Goal: Check status: Check status

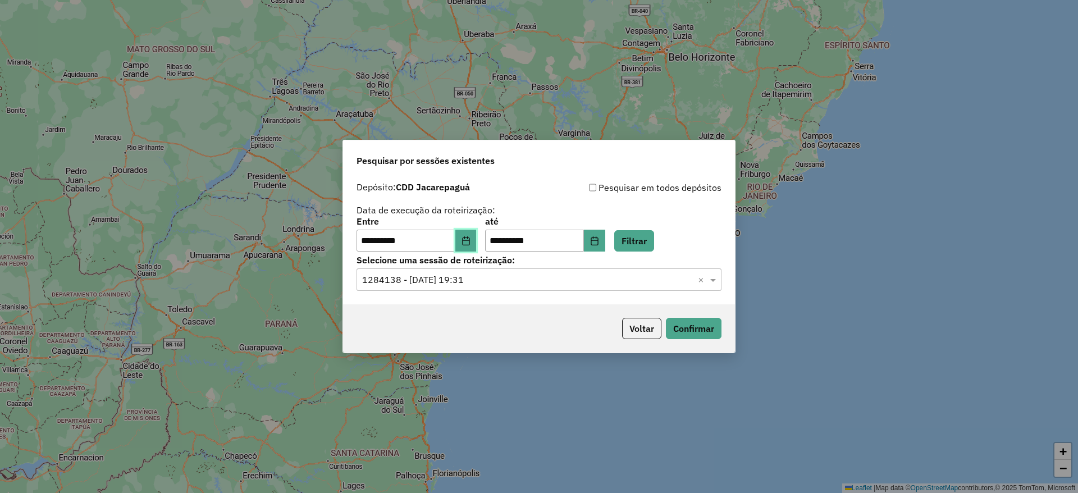
click at [470, 241] on icon "Choose Date" at bounding box center [466, 240] width 9 height 9
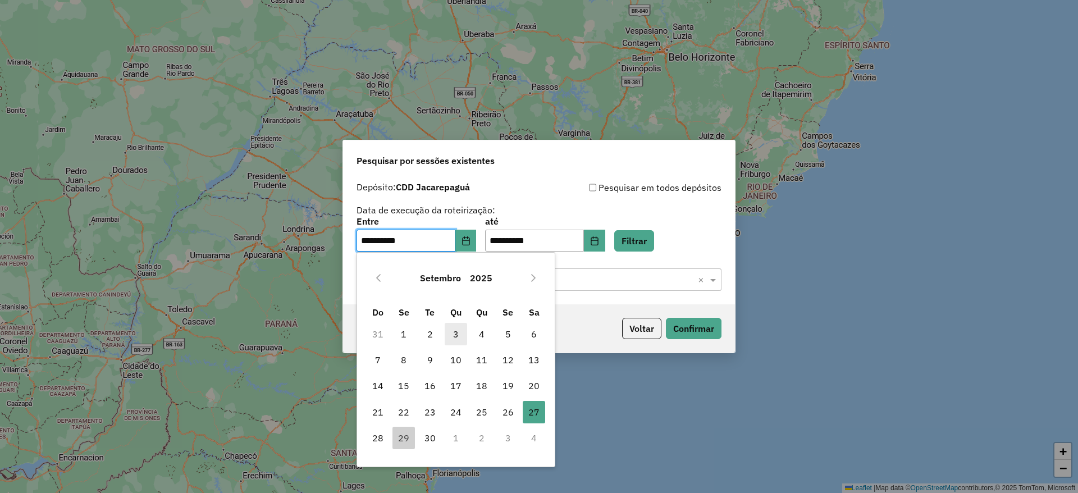
click at [456, 332] on span "3" at bounding box center [456, 334] width 22 height 22
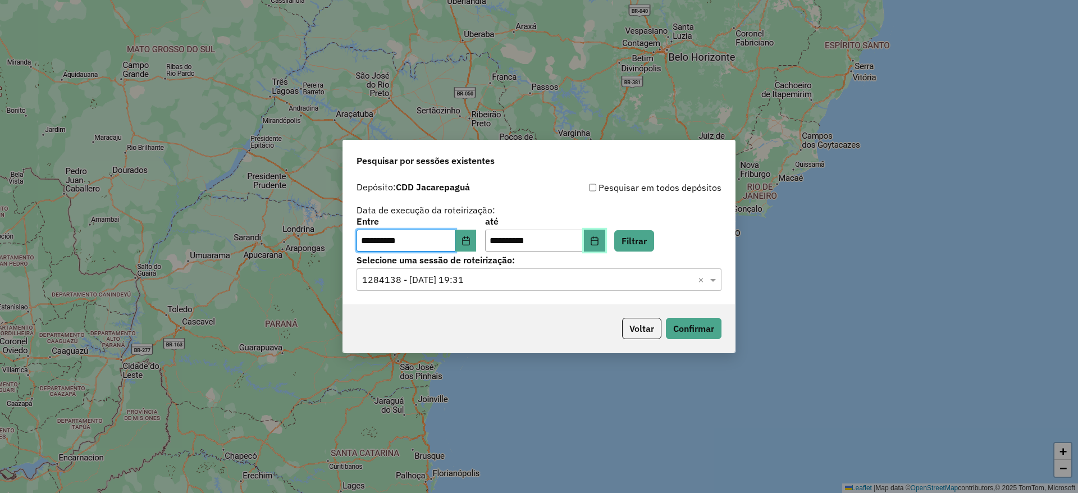
click at [599, 243] on icon "Choose Date" at bounding box center [594, 240] width 9 height 9
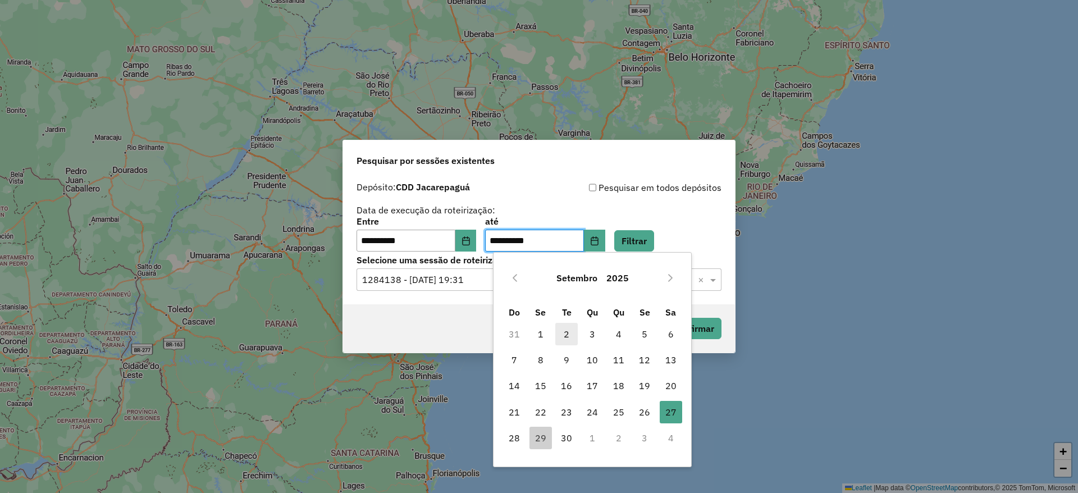
click at [562, 340] on span "2" at bounding box center [566, 334] width 22 height 22
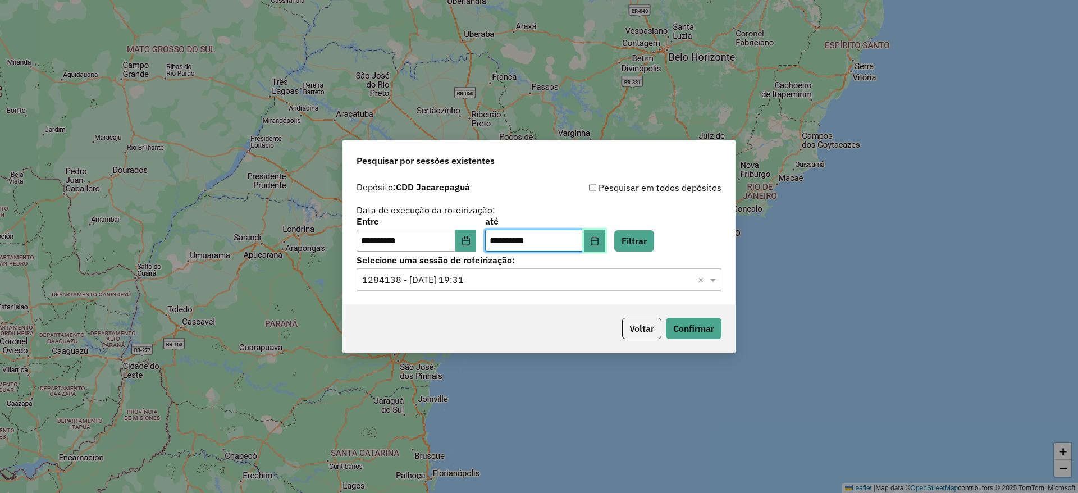
click at [605, 247] on button "Choose Date" at bounding box center [594, 241] width 21 height 22
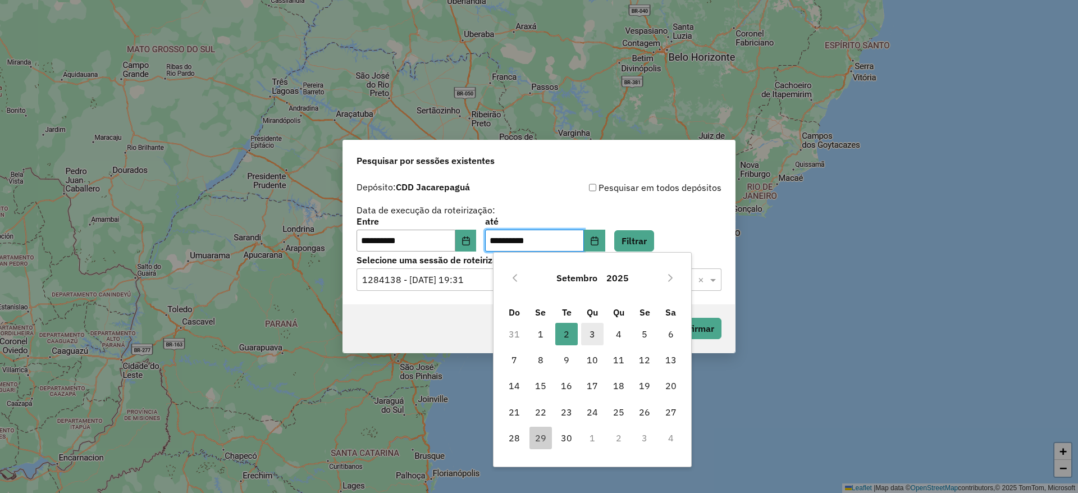
click at [590, 330] on span "3" at bounding box center [592, 334] width 22 height 22
click at [646, 245] on button "Filtrar" at bounding box center [634, 240] width 40 height 21
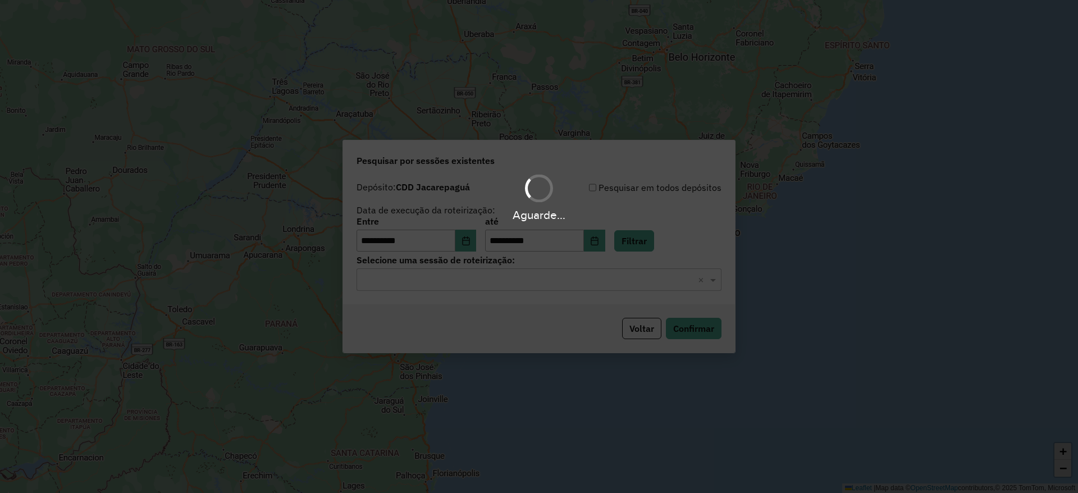
click at [490, 286] on input "text" at bounding box center [527, 279] width 331 height 13
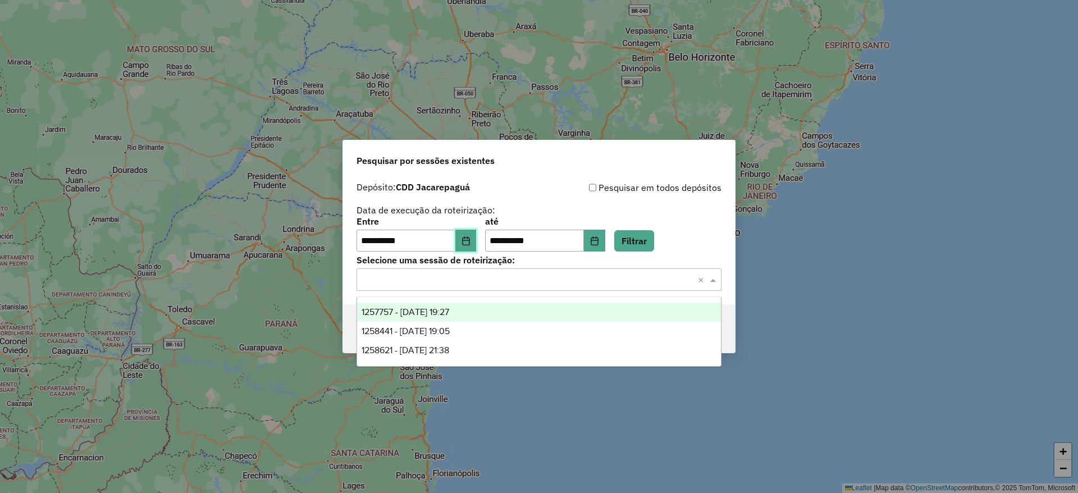
click at [470, 231] on button "Choose Date" at bounding box center [465, 241] width 21 height 22
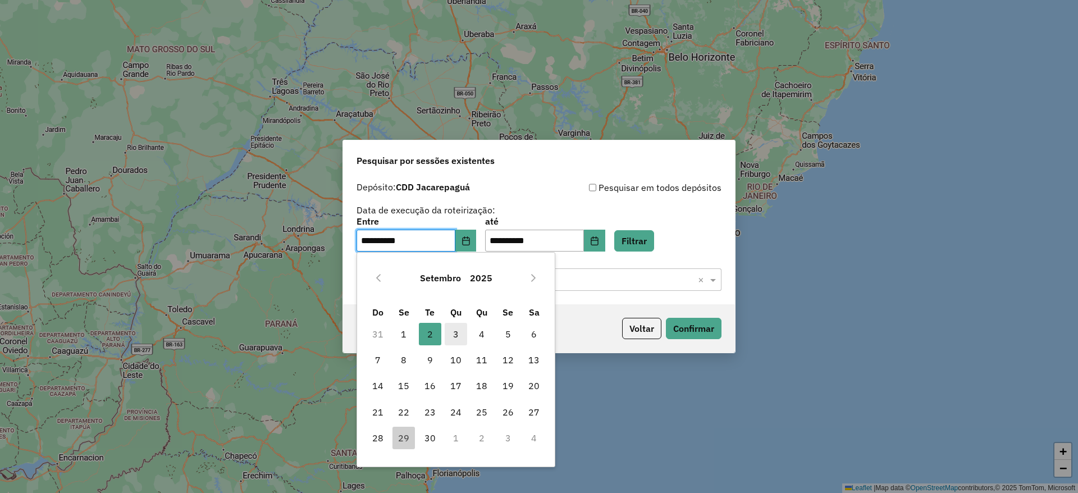
click at [455, 337] on span "3" at bounding box center [456, 334] width 22 height 22
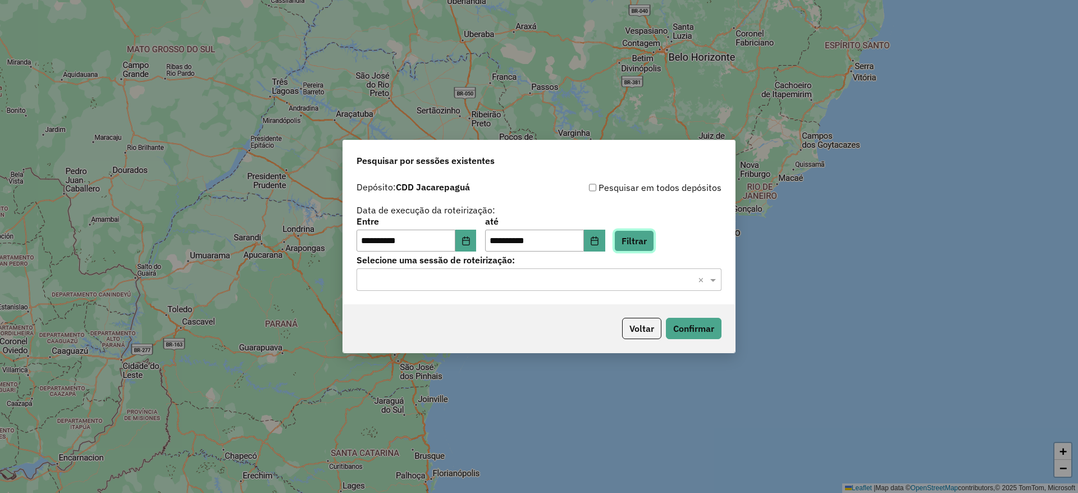
click at [637, 239] on button "Filtrar" at bounding box center [634, 240] width 40 height 21
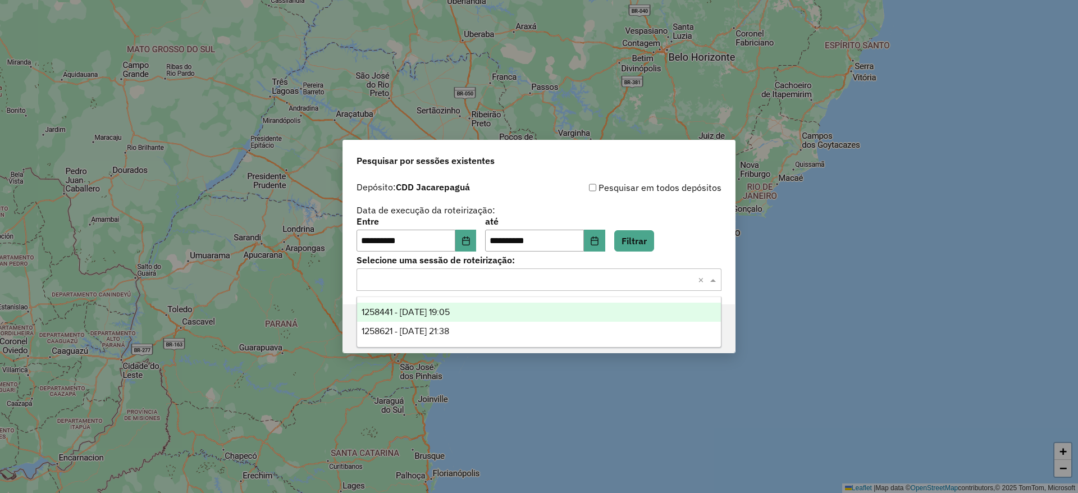
click at [542, 275] on input "text" at bounding box center [527, 279] width 331 height 13
click at [528, 318] on div "1258441 - [DATE] 19:05" at bounding box center [539, 312] width 364 height 19
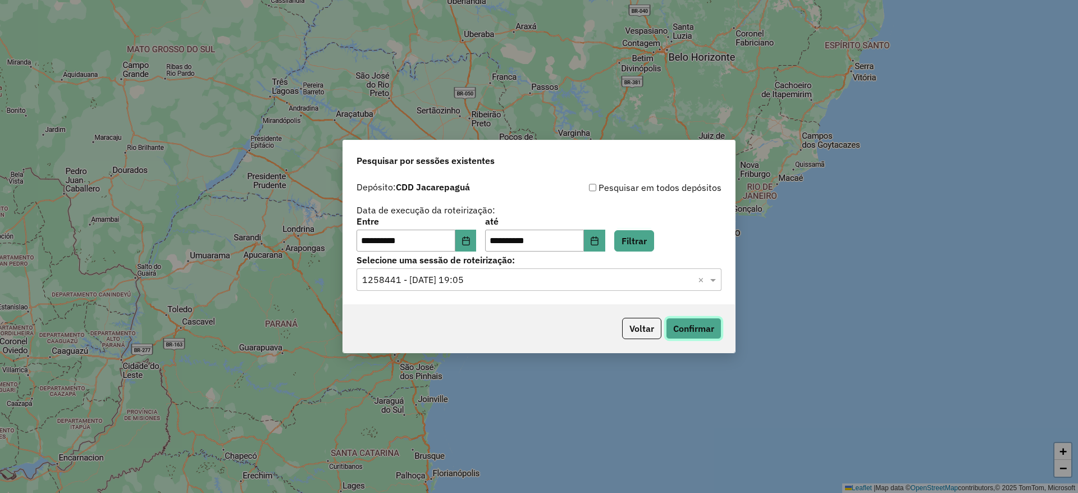
click at [691, 327] on button "Confirmar" at bounding box center [694, 328] width 56 height 21
click at [640, 239] on button "Filtrar" at bounding box center [634, 240] width 40 height 21
click at [637, 330] on button "Voltar" at bounding box center [641, 328] width 39 height 21
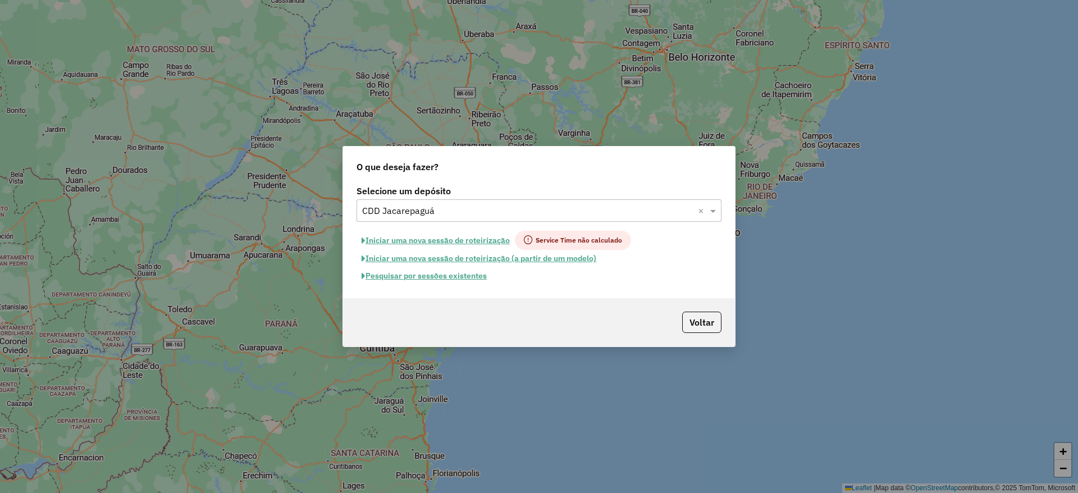
click at [467, 212] on input "text" at bounding box center [527, 210] width 331 height 13
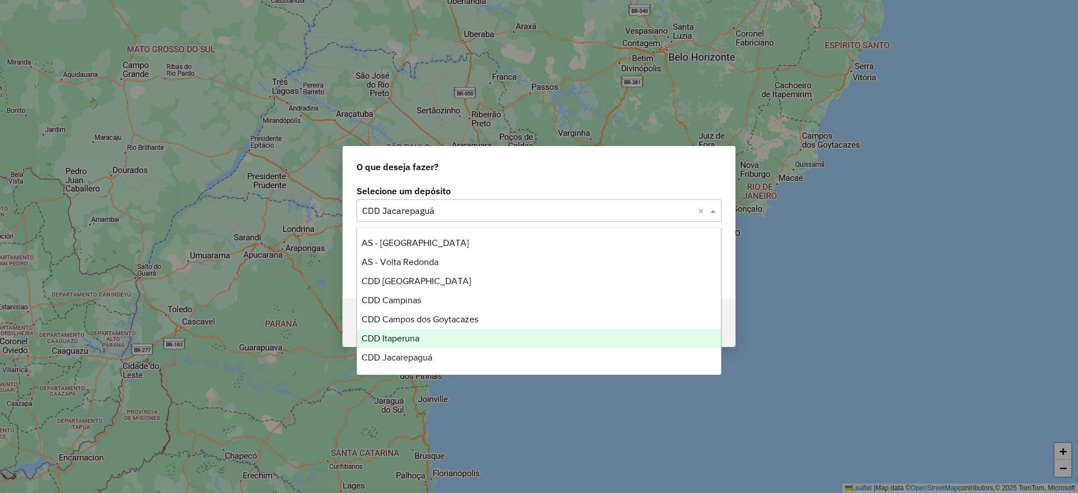
click at [440, 342] on div "CDD Itaperuna" at bounding box center [539, 338] width 364 height 19
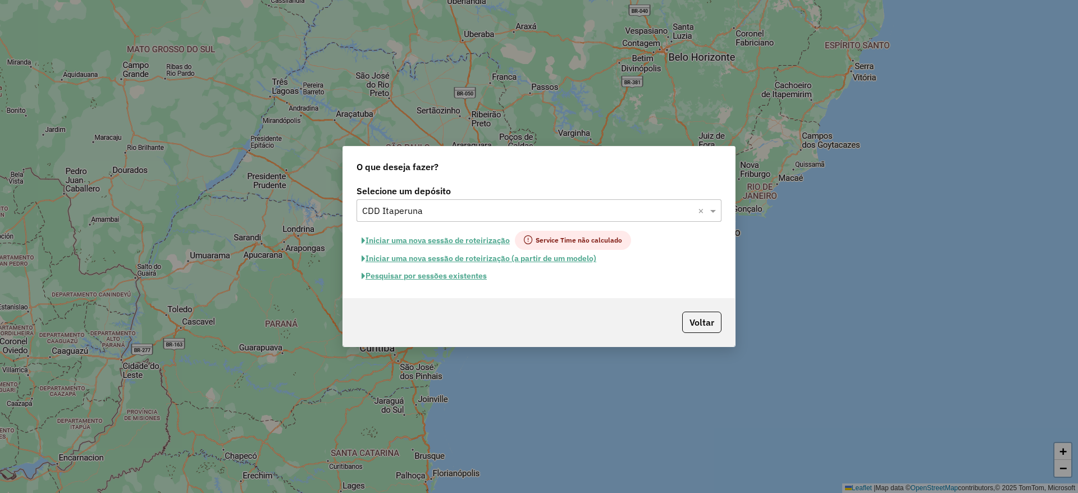
click at [459, 280] on button "Pesquisar por sessões existentes" at bounding box center [424, 275] width 135 height 17
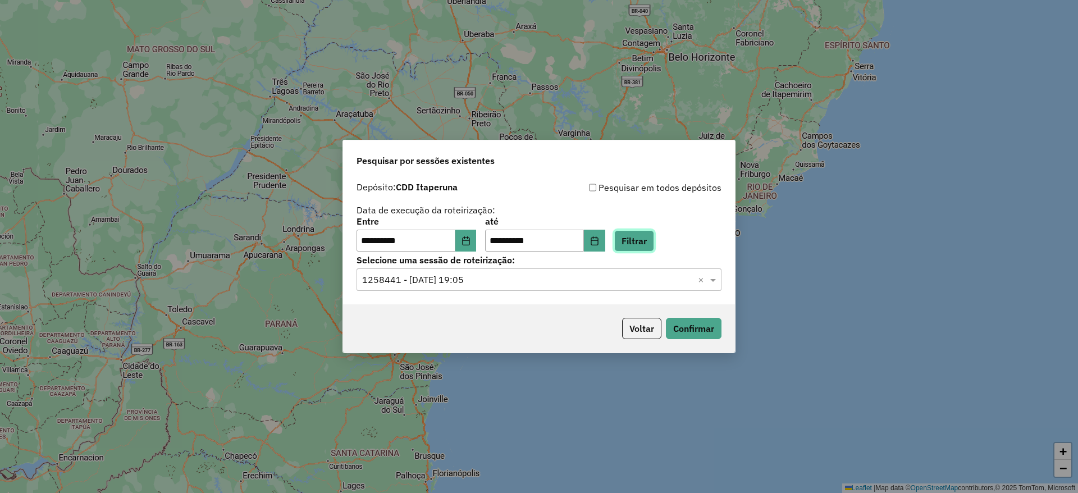
click at [651, 236] on button "Filtrar" at bounding box center [634, 240] width 40 height 21
click at [469, 237] on icon "Choose Date" at bounding box center [465, 240] width 7 height 9
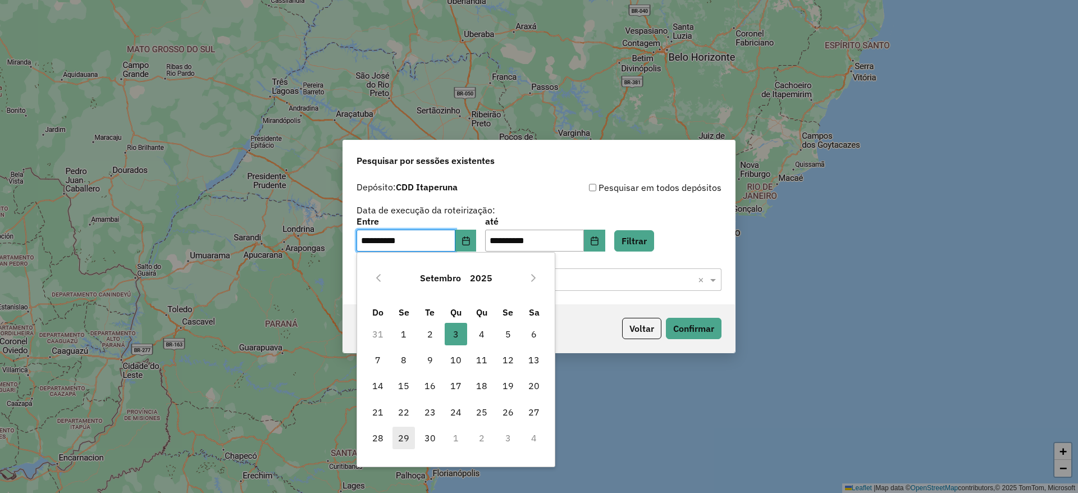
click at [401, 436] on span "29" at bounding box center [403, 438] width 22 height 22
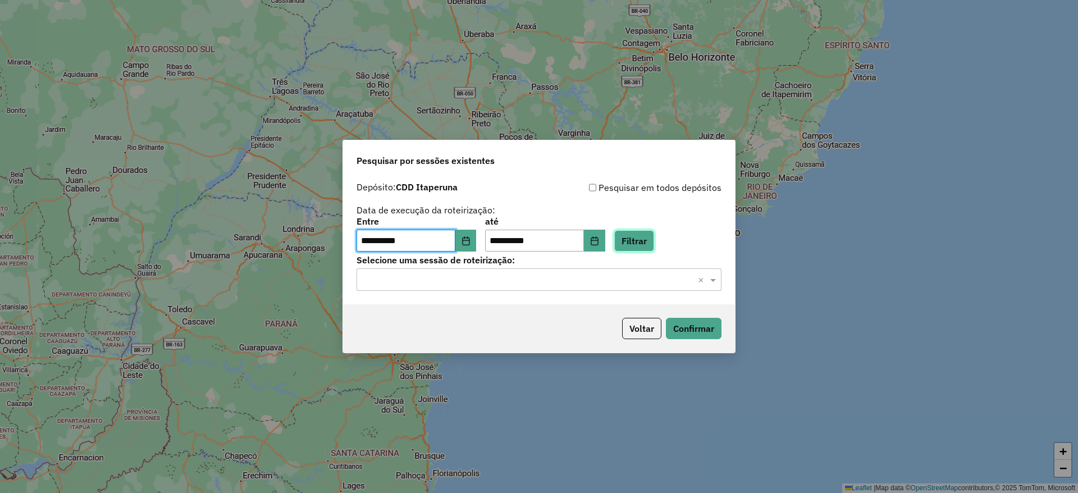
click at [654, 240] on button "Filtrar" at bounding box center [634, 240] width 40 height 21
drag, startPoint x: 534, startPoint y: 277, endPoint x: 527, endPoint y: 290, distance: 15.3
click at [534, 277] on input "text" at bounding box center [527, 279] width 331 height 13
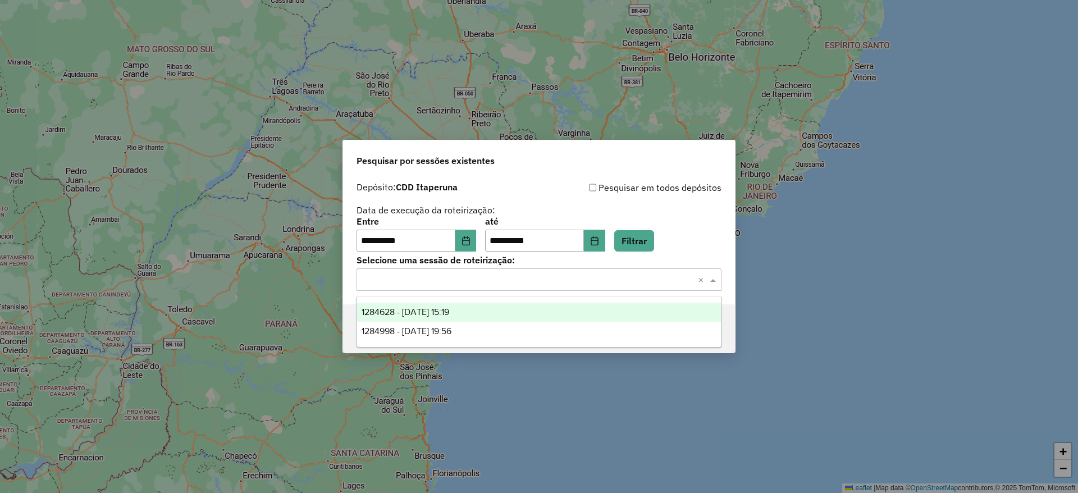
click at [531, 316] on div "1284628 - [DATE] 15:19" at bounding box center [539, 312] width 364 height 19
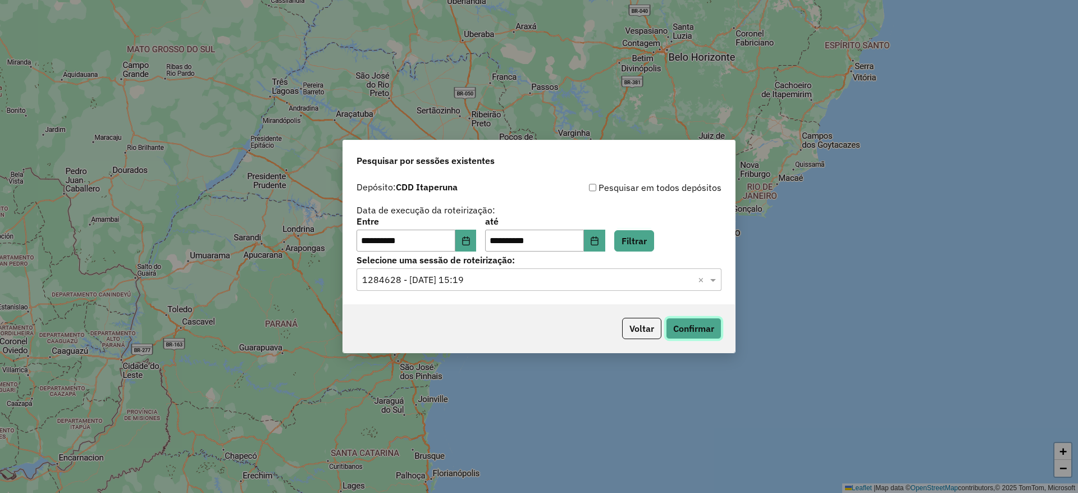
click at [702, 332] on button "Confirmar" at bounding box center [694, 328] width 56 height 21
click at [469, 244] on icon "Choose Date" at bounding box center [466, 240] width 9 height 9
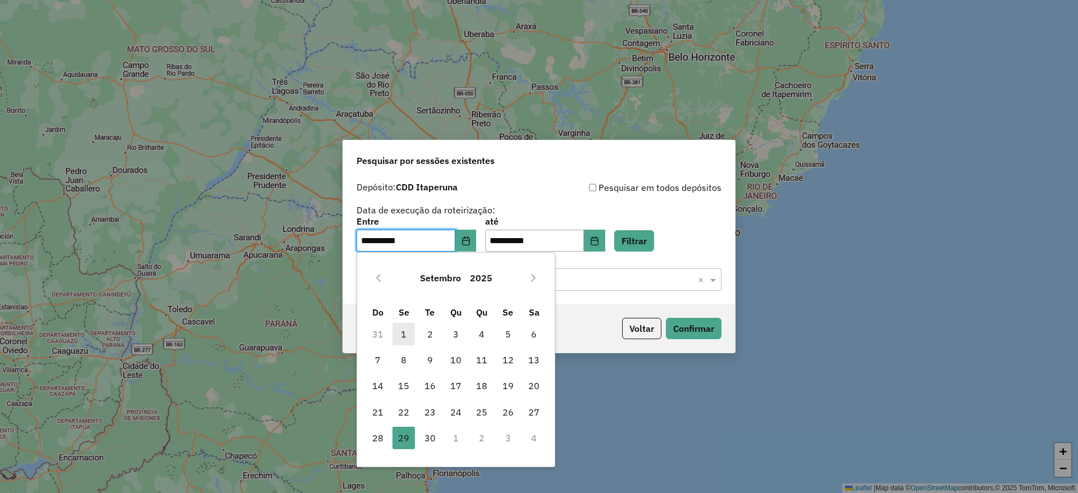
click at [406, 339] on span "1" at bounding box center [403, 334] width 22 height 22
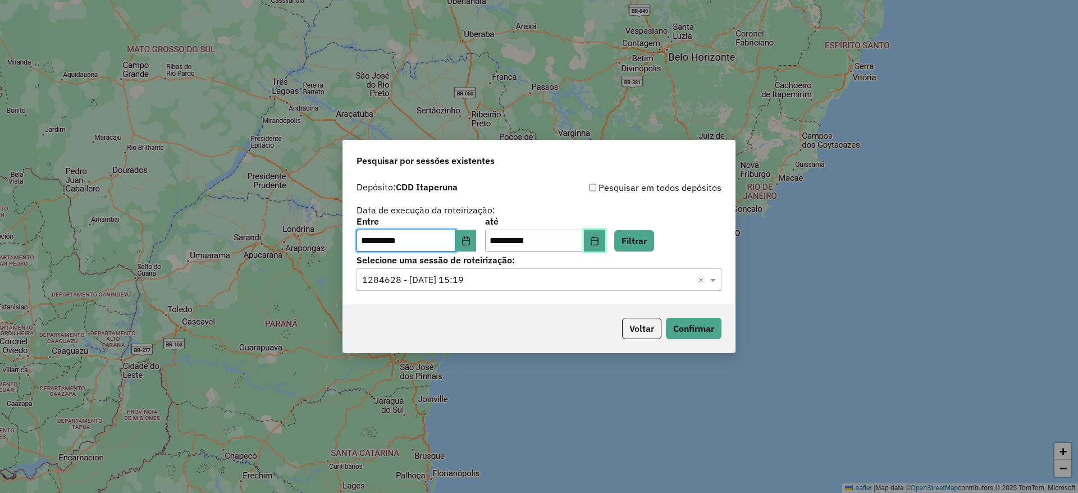
click at [605, 245] on button "Choose Date" at bounding box center [594, 241] width 21 height 22
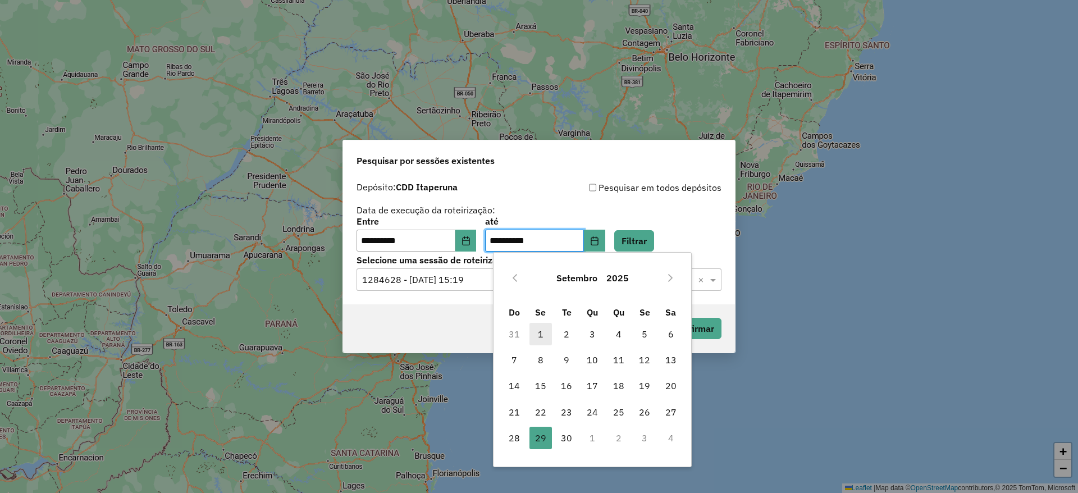
click at [544, 331] on span "1" at bounding box center [540, 334] width 22 height 22
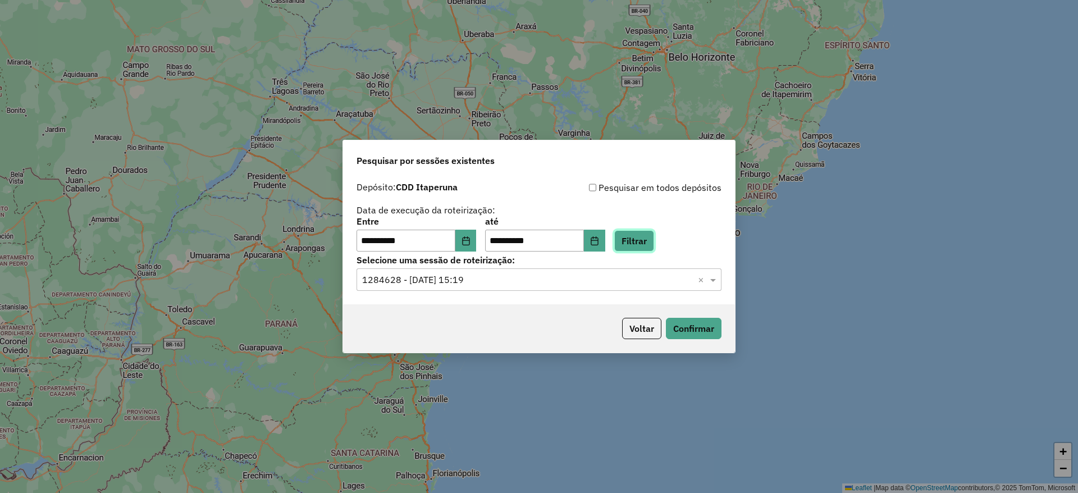
click at [651, 247] on button "Filtrar" at bounding box center [634, 240] width 40 height 21
click at [554, 274] on input "text" at bounding box center [527, 279] width 331 height 13
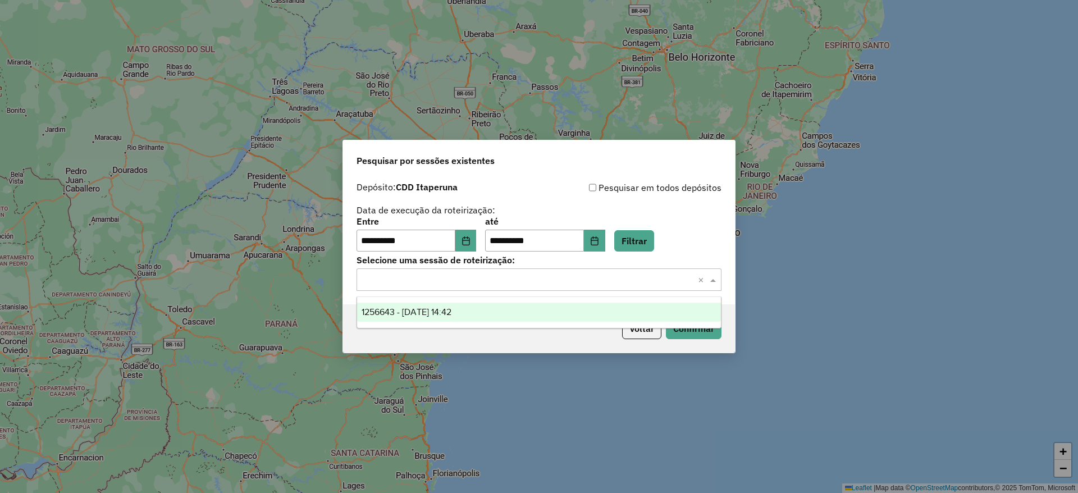
click at [554, 310] on div "1256643 - [DATE] 14:42" at bounding box center [539, 312] width 364 height 19
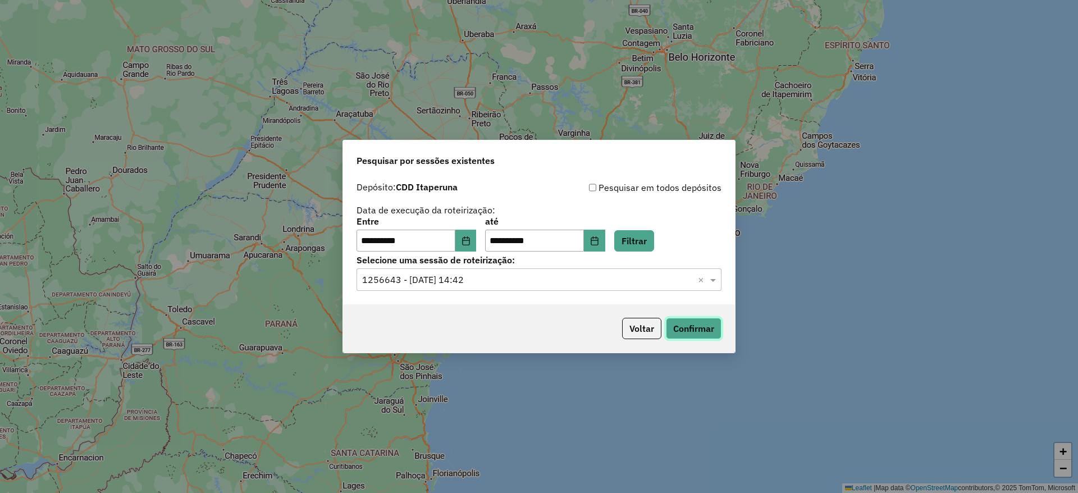
click at [697, 328] on button "Confirmar" at bounding box center [694, 328] width 56 height 21
click at [646, 320] on button "Voltar" at bounding box center [641, 328] width 39 height 21
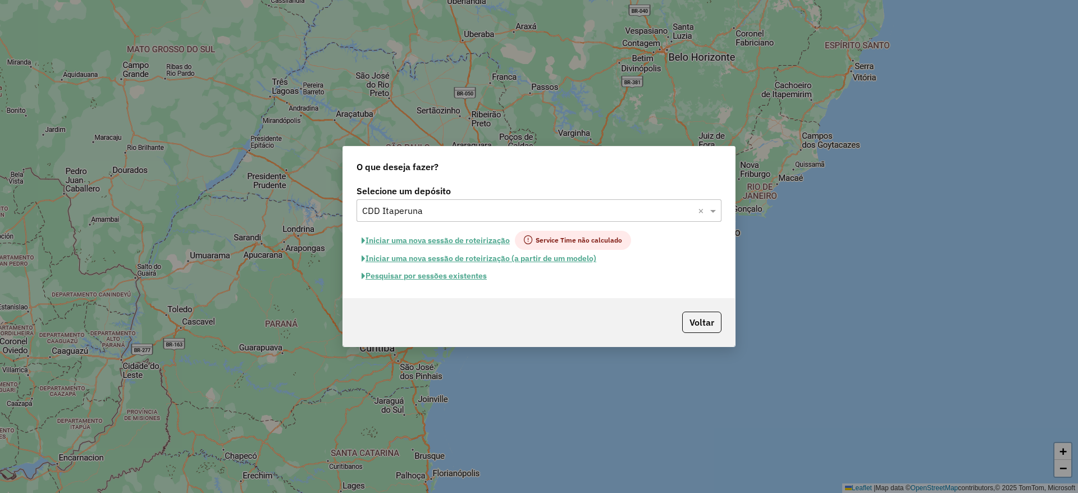
click at [508, 194] on label "Selecione um depósito" at bounding box center [539, 190] width 365 height 13
click at [497, 215] on input "text" at bounding box center [527, 210] width 331 height 13
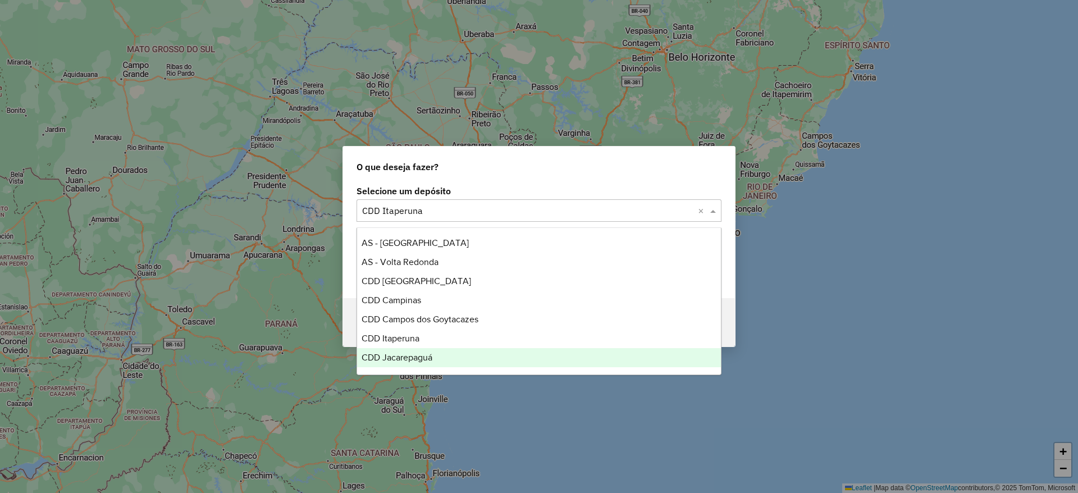
click at [468, 353] on div "CDD Jacarepaguá" at bounding box center [539, 357] width 364 height 19
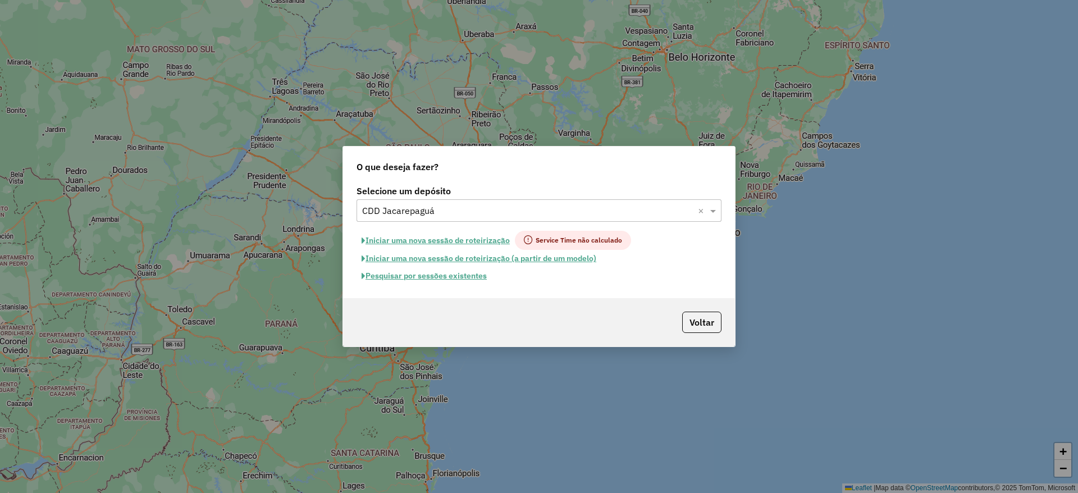
click at [472, 275] on button "Pesquisar por sessões existentes" at bounding box center [424, 275] width 135 height 17
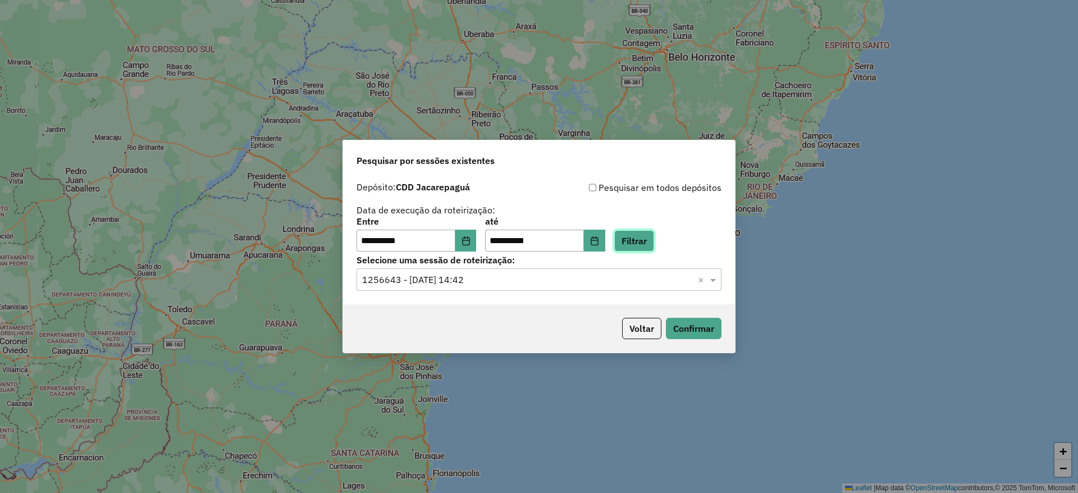
click at [654, 237] on button "Filtrar" at bounding box center [634, 240] width 40 height 21
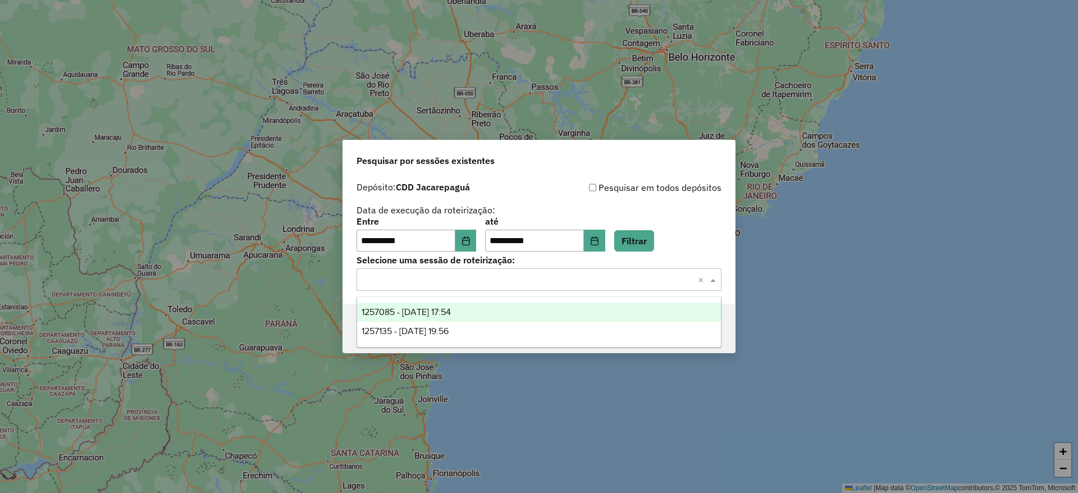
click at [528, 280] on input "text" at bounding box center [527, 279] width 331 height 13
click at [546, 309] on div "1257085 - [DATE] 17:54" at bounding box center [539, 312] width 364 height 19
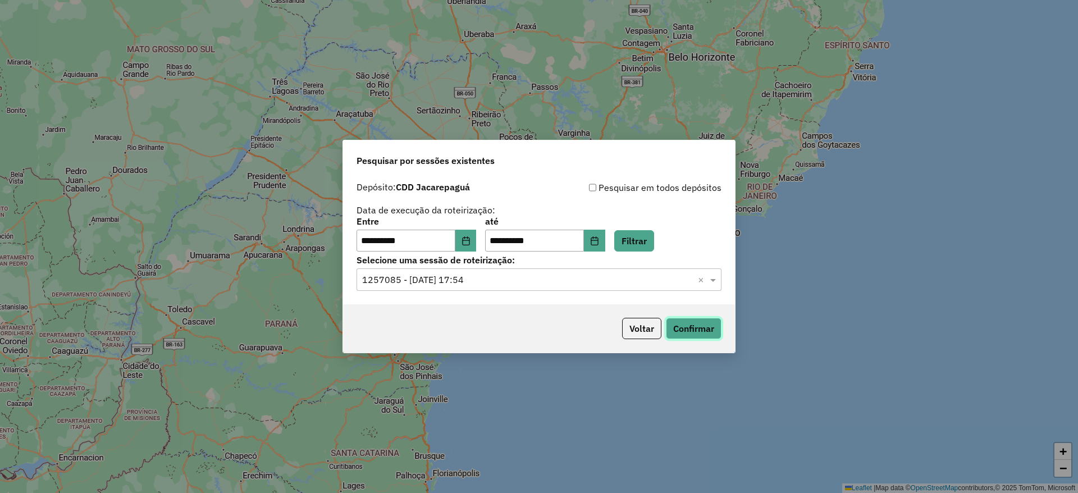
click at [712, 333] on button "Confirmar" at bounding box center [694, 328] width 56 height 21
click at [469, 237] on icon "Choose Date" at bounding box center [465, 240] width 7 height 9
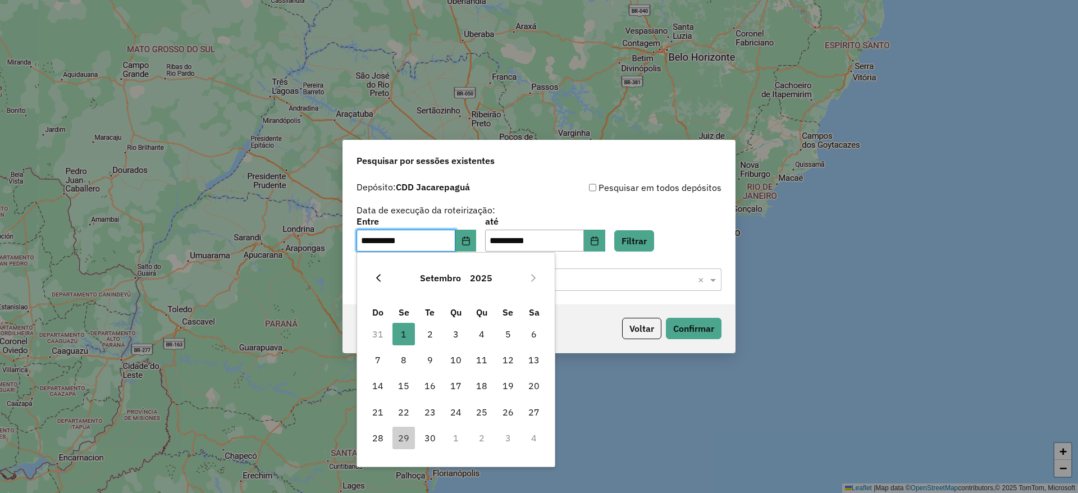
click at [382, 278] on icon "Previous Month" at bounding box center [378, 277] width 9 height 9
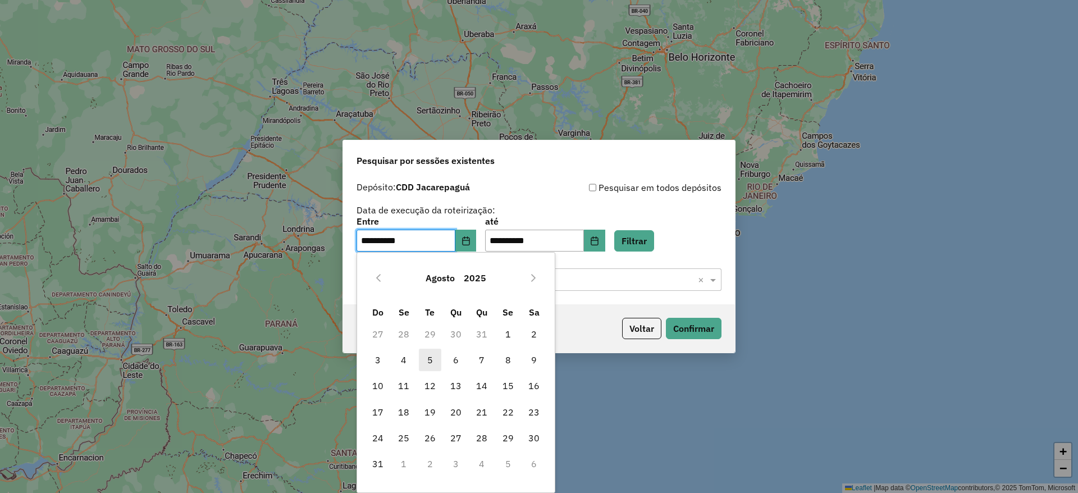
click at [423, 353] on span "5" at bounding box center [430, 360] width 22 height 22
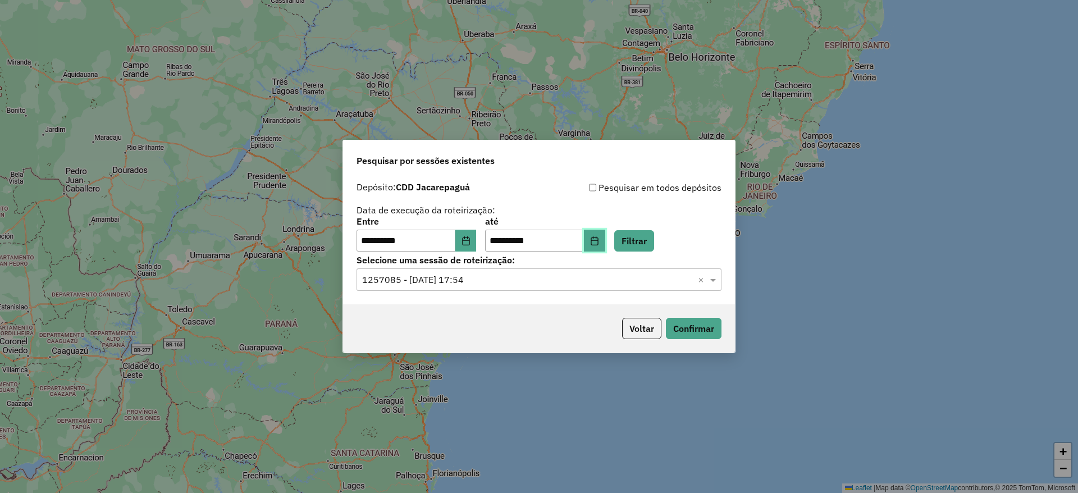
click at [599, 240] on icon "Choose Date" at bounding box center [594, 240] width 9 height 9
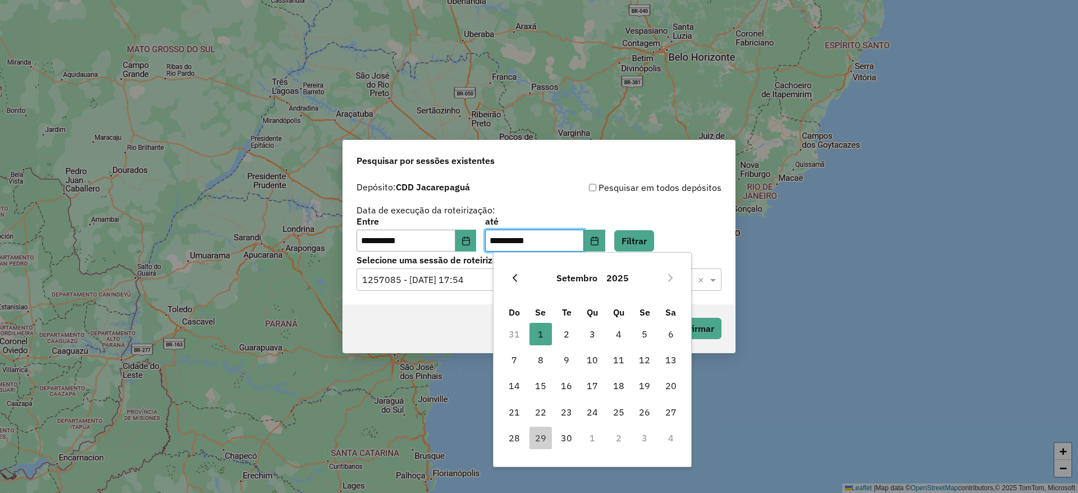
click at [517, 280] on icon "Previous Month" at bounding box center [514, 277] width 9 height 9
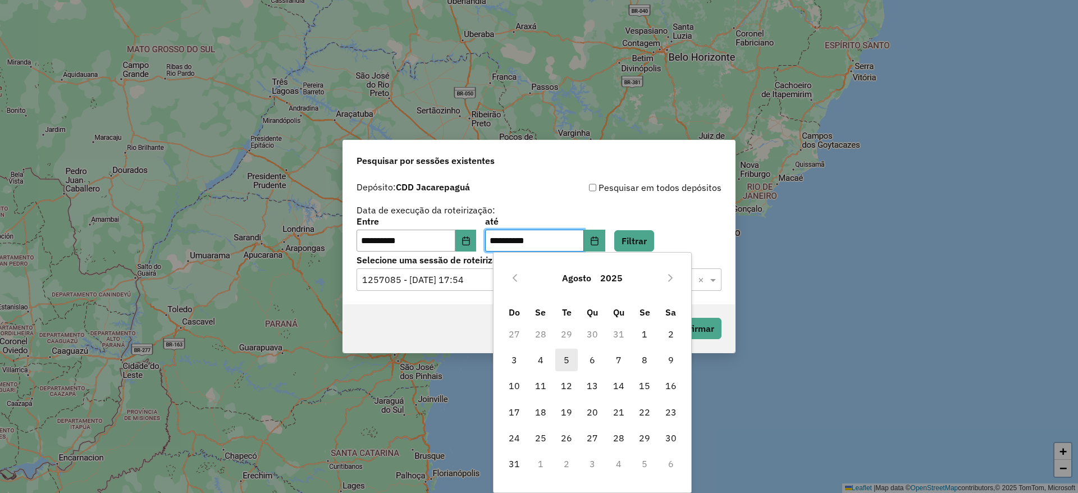
click at [565, 358] on span "5" at bounding box center [566, 360] width 22 height 22
click at [643, 236] on button "Filtrar" at bounding box center [634, 240] width 40 height 21
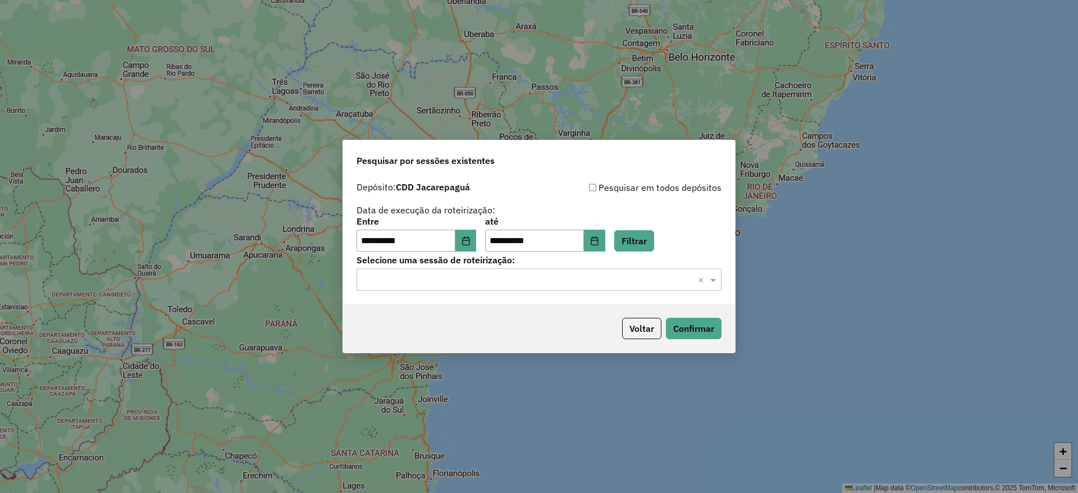
click at [564, 284] on input "text" at bounding box center [527, 279] width 331 height 13
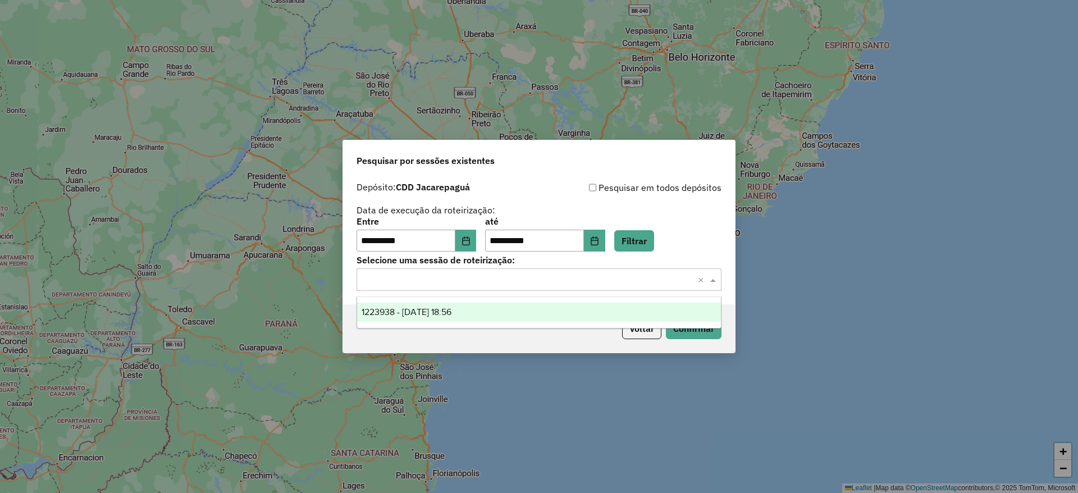
click at [563, 313] on div "1223938 - [DATE] 18:56" at bounding box center [539, 312] width 364 height 19
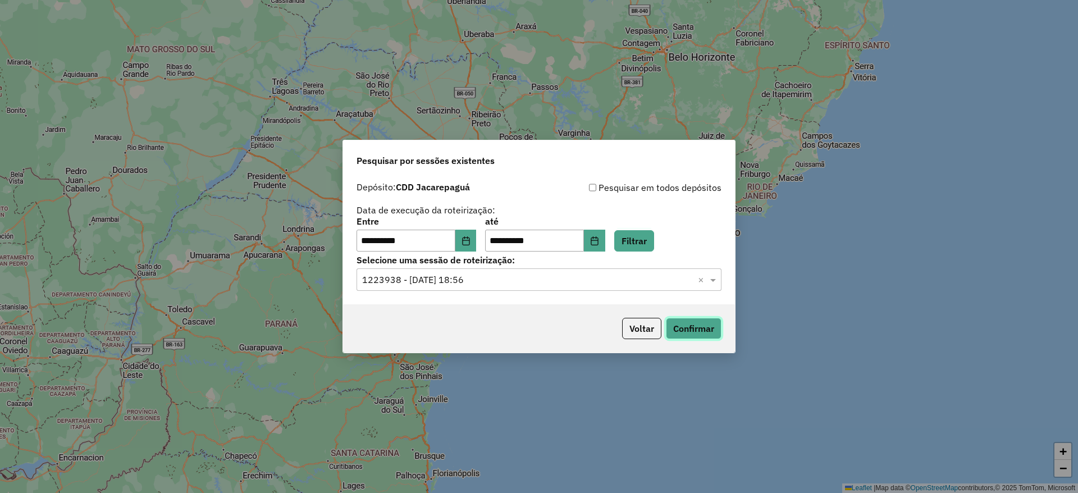
click at [695, 324] on button "Confirmar" at bounding box center [694, 328] width 56 height 21
click at [477, 236] on button "Choose Date" at bounding box center [465, 241] width 21 height 22
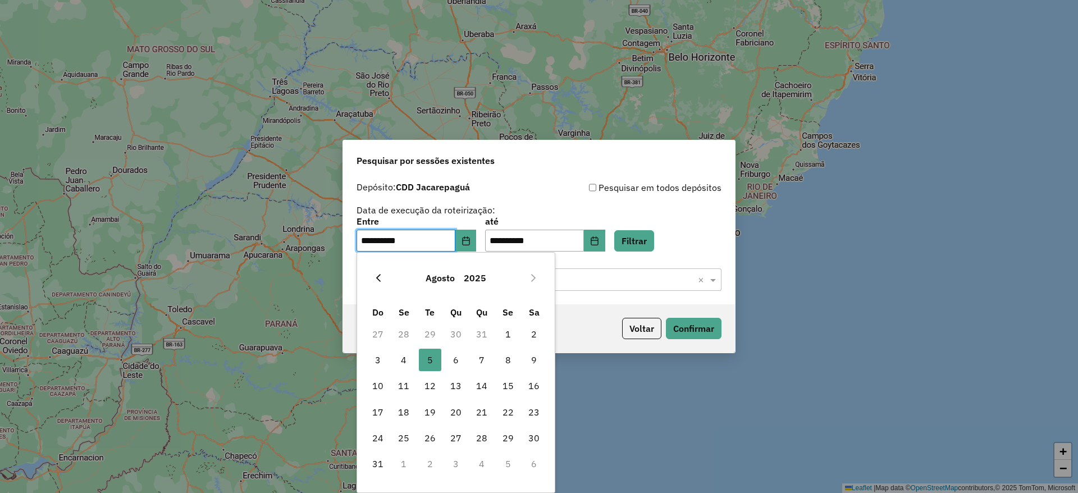
click at [385, 271] on button "Previous Month" at bounding box center [378, 278] width 18 height 18
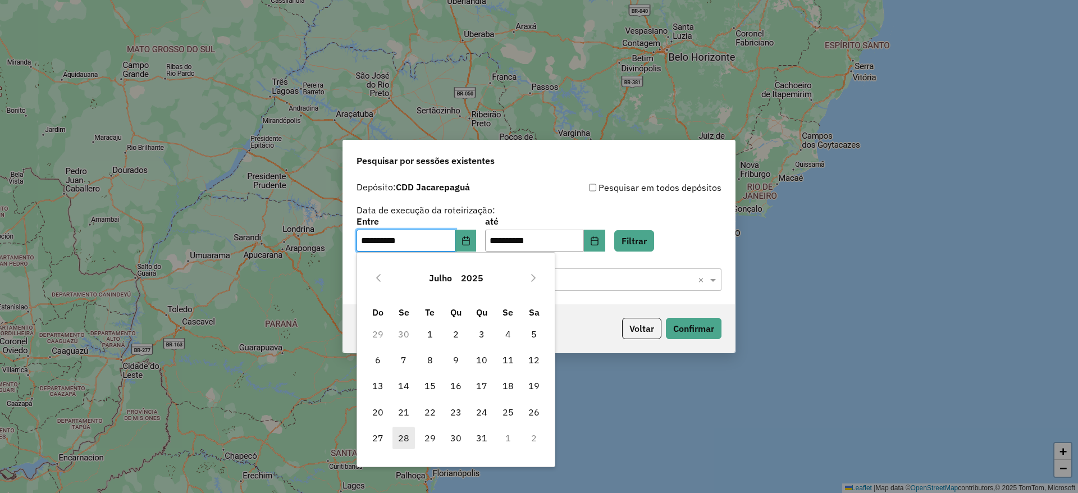
click at [405, 438] on span "28" at bounding box center [403, 438] width 22 height 22
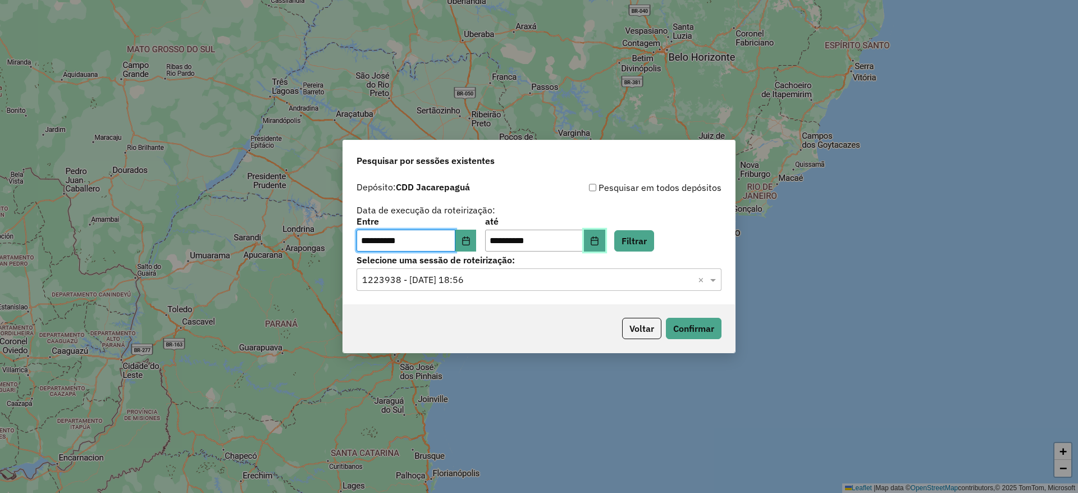
click at [599, 241] on icon "Choose Date" at bounding box center [594, 240] width 9 height 9
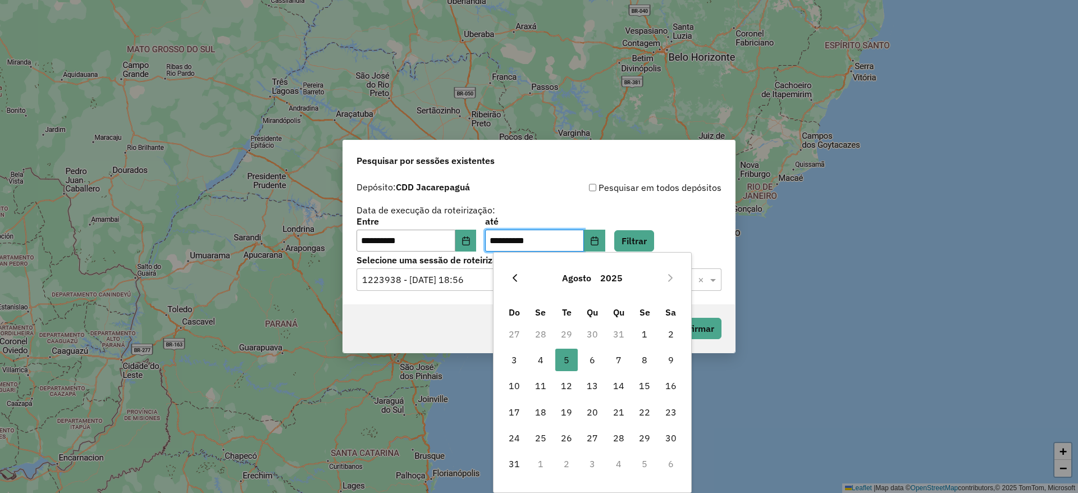
click at [514, 269] on button "Previous Month" at bounding box center [515, 278] width 18 height 18
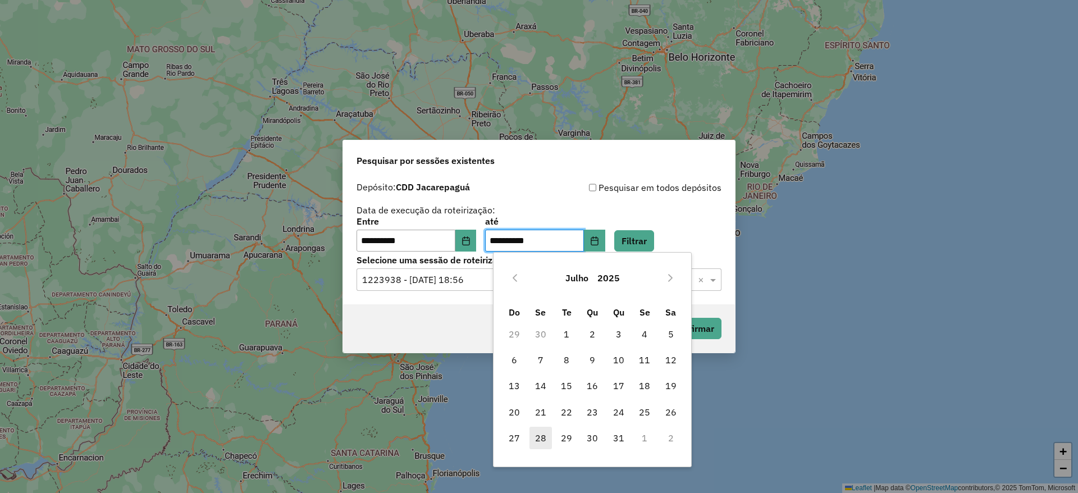
click at [543, 445] on span "28" at bounding box center [540, 438] width 22 height 22
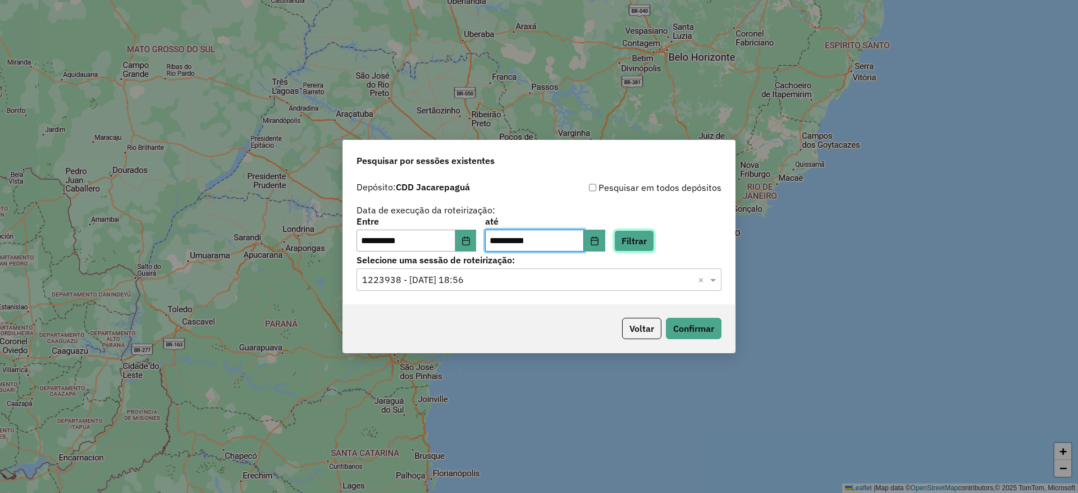
click at [646, 235] on button "Filtrar" at bounding box center [634, 240] width 40 height 21
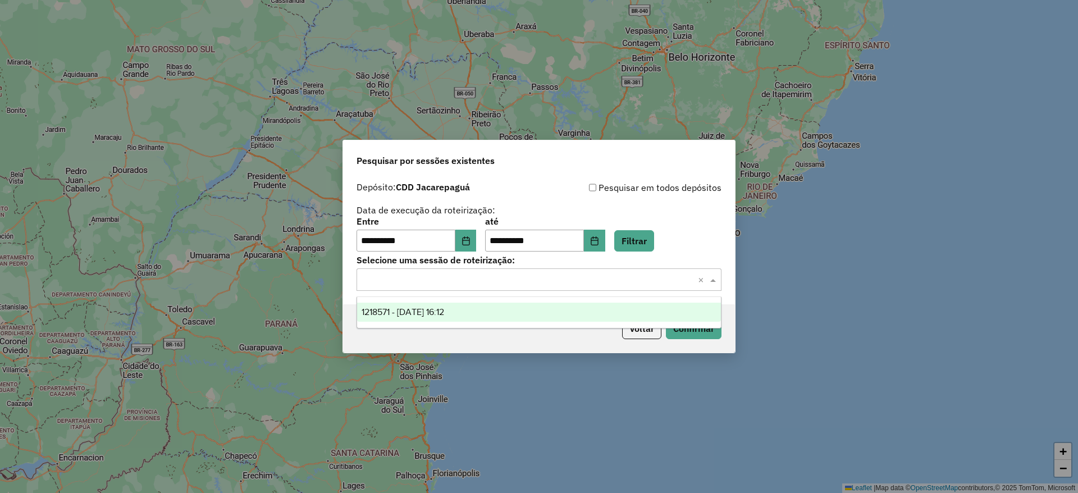
click at [581, 285] on input "text" at bounding box center [527, 279] width 331 height 13
click at [569, 307] on div "1218571 - [DATE] 16:12" at bounding box center [539, 312] width 364 height 19
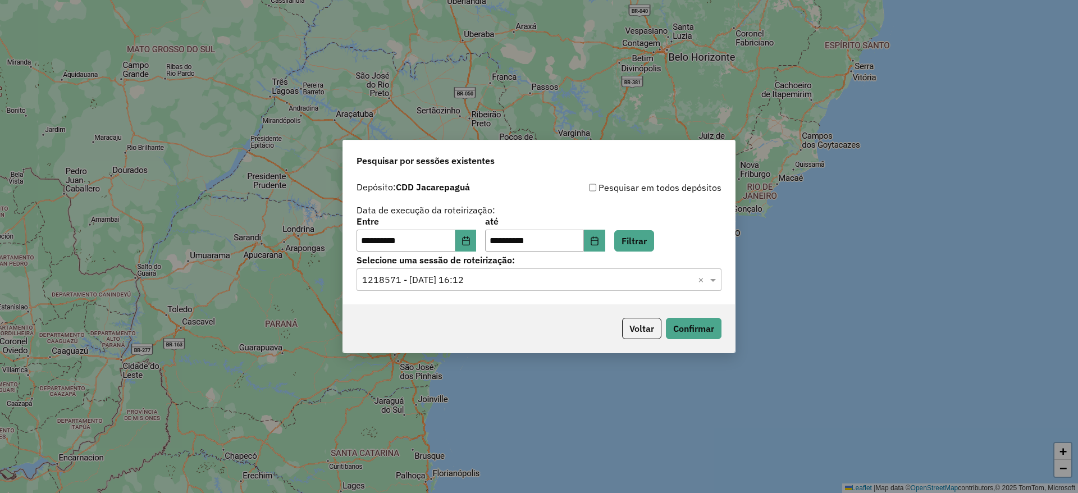
click at [695, 345] on div "Voltar Confirmar" at bounding box center [539, 328] width 392 height 48
click at [703, 326] on button "Confirmar" at bounding box center [694, 328] width 56 height 21
click at [477, 241] on button "Choose Date" at bounding box center [465, 241] width 21 height 22
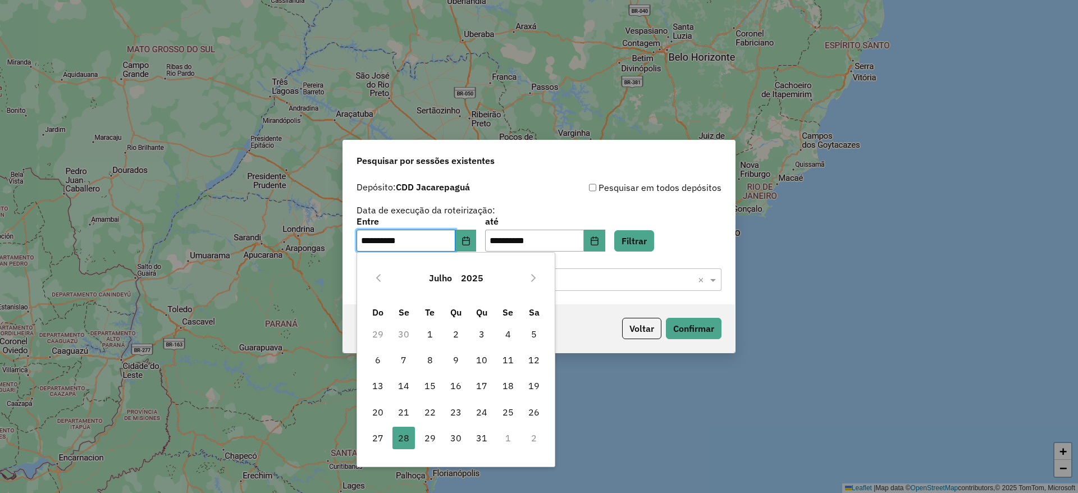
click at [530, 267] on div "Julho 2025" at bounding box center [456, 278] width 182 height 36
click at [531, 275] on icon "Next Month" at bounding box center [533, 277] width 9 height 9
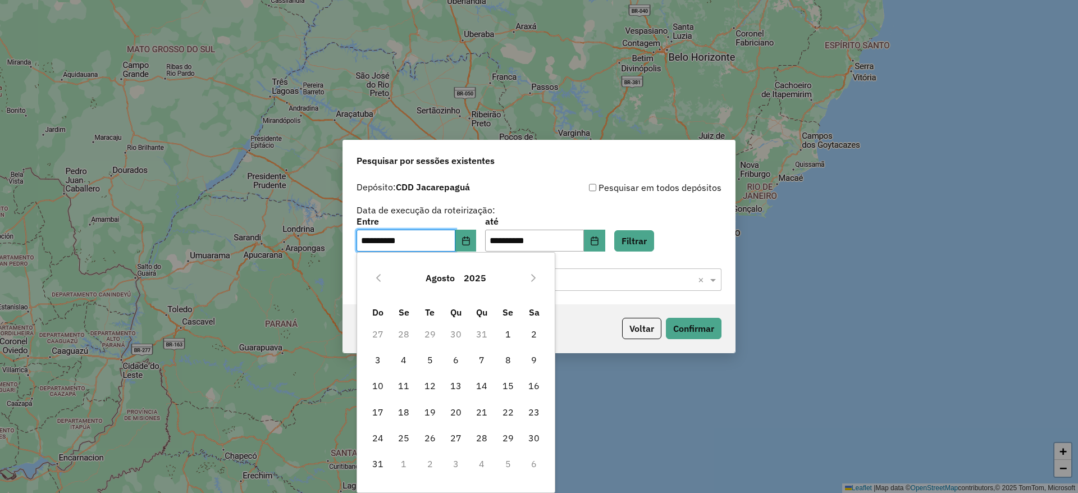
click at [531, 275] on icon "Next Month" at bounding box center [533, 277] width 9 height 9
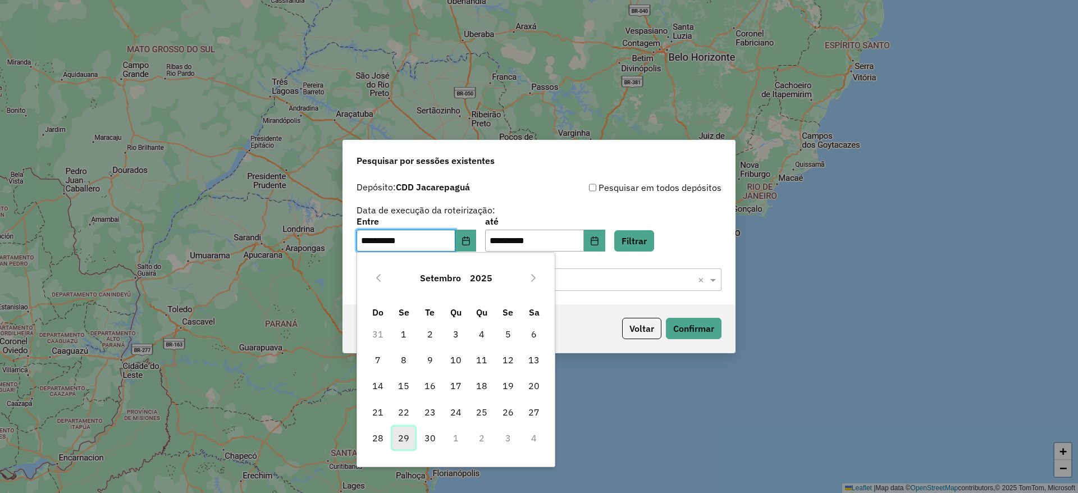
click at [400, 440] on span "29" at bounding box center [403, 438] width 22 height 22
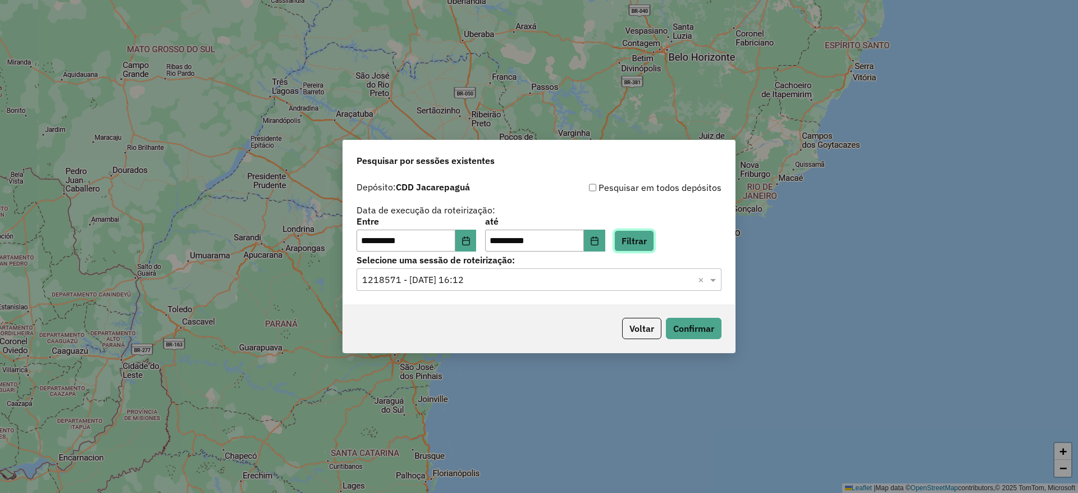
click at [652, 241] on button "Filtrar" at bounding box center [634, 240] width 40 height 21
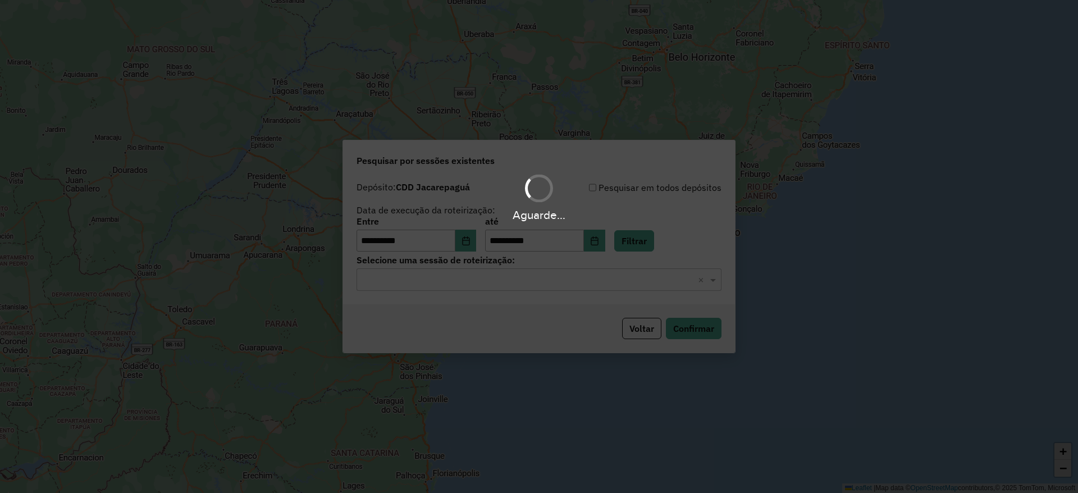
click at [559, 284] on input "text" at bounding box center [527, 279] width 331 height 13
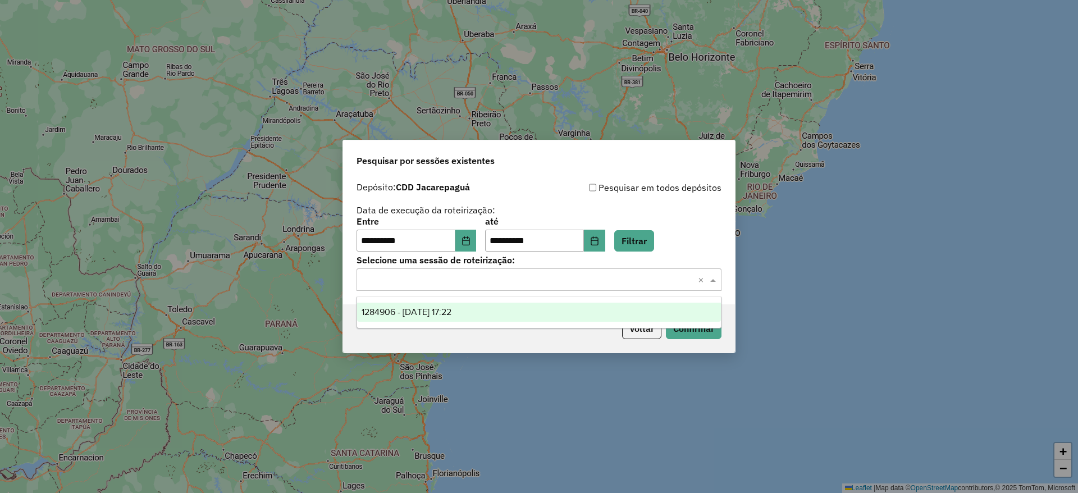
click at [552, 317] on div "1284906 - [DATE] 17:22" at bounding box center [539, 312] width 364 height 19
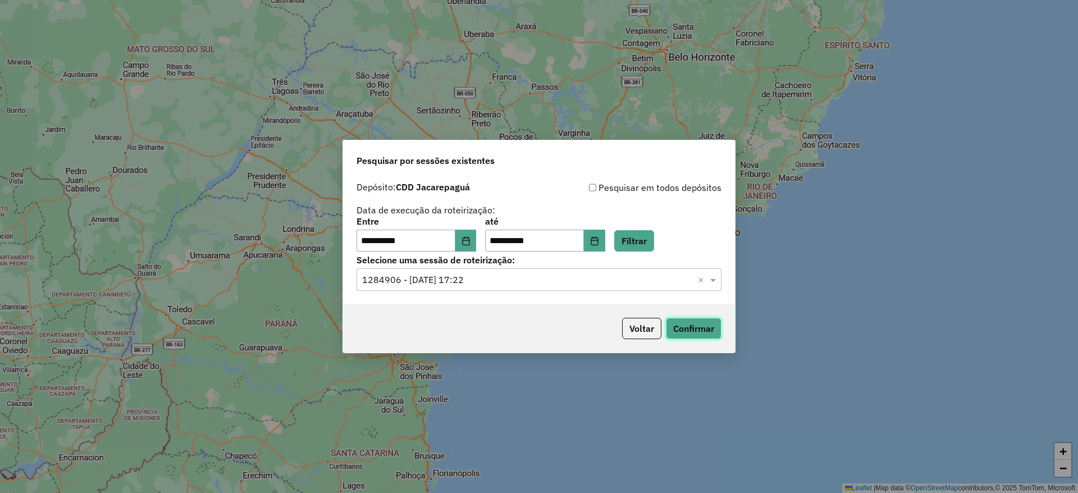
click at [714, 338] on button "Confirmar" at bounding box center [694, 328] width 56 height 21
click at [645, 336] on button "Voltar" at bounding box center [641, 328] width 39 height 21
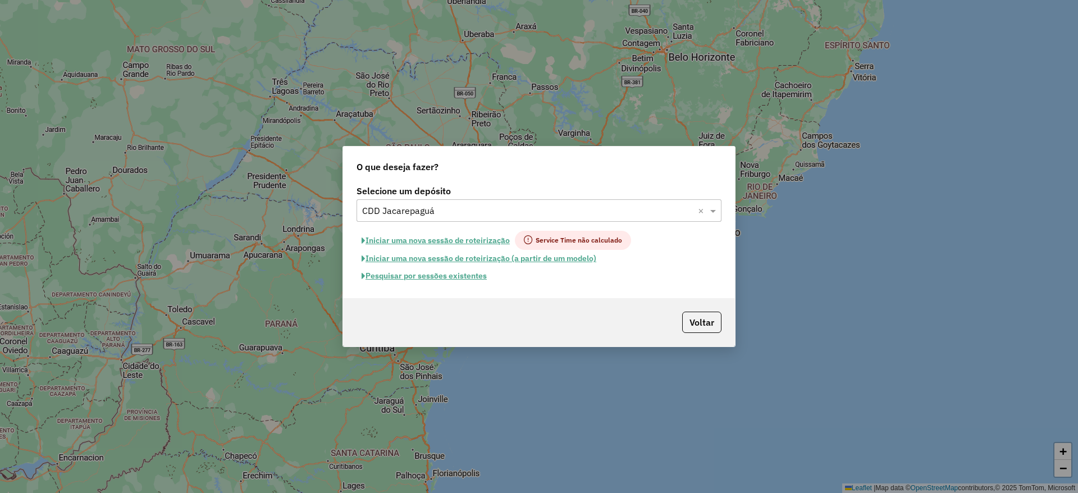
click at [483, 207] on input "text" at bounding box center [527, 210] width 331 height 13
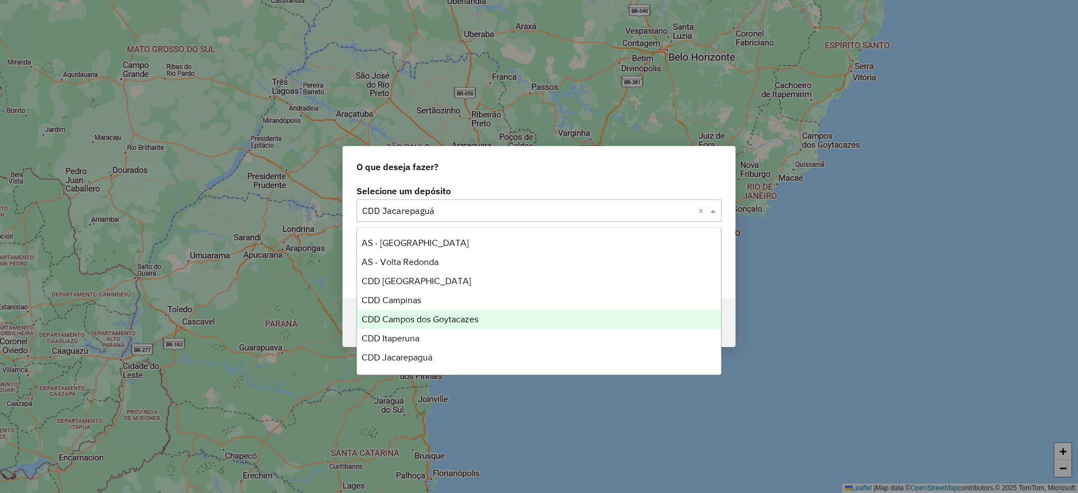
scroll to position [28, 0]
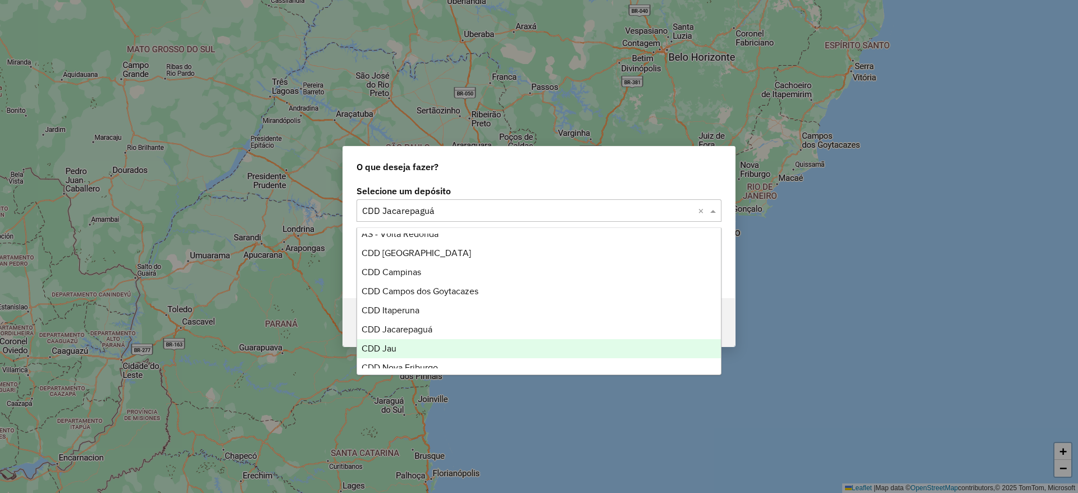
click at [424, 351] on div "CDD Jau" at bounding box center [539, 348] width 364 height 19
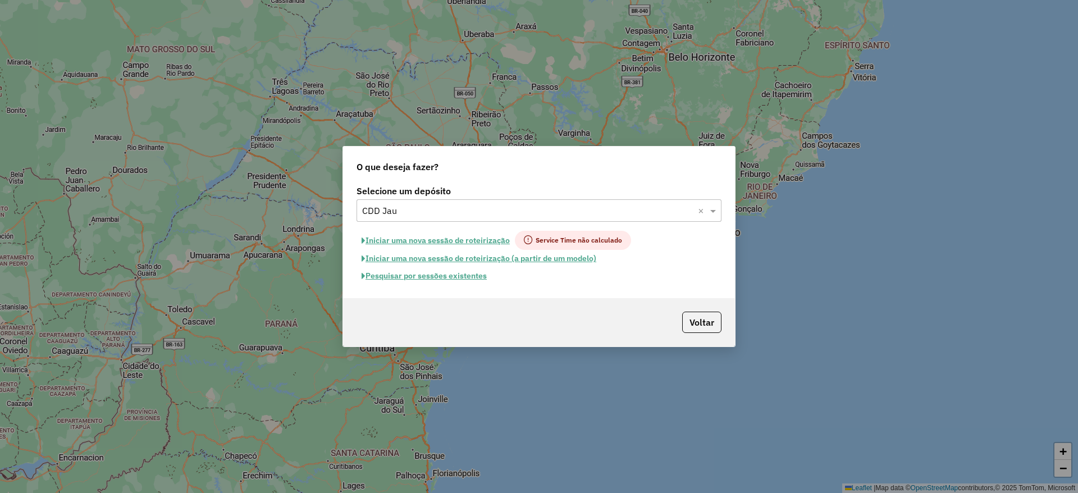
click at [479, 207] on input "text" at bounding box center [527, 210] width 331 height 13
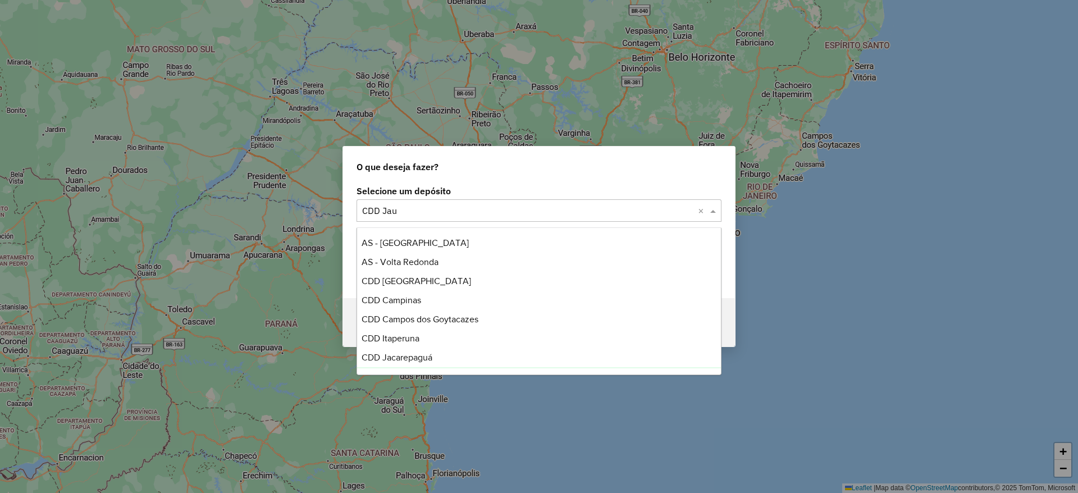
scroll to position [134, 0]
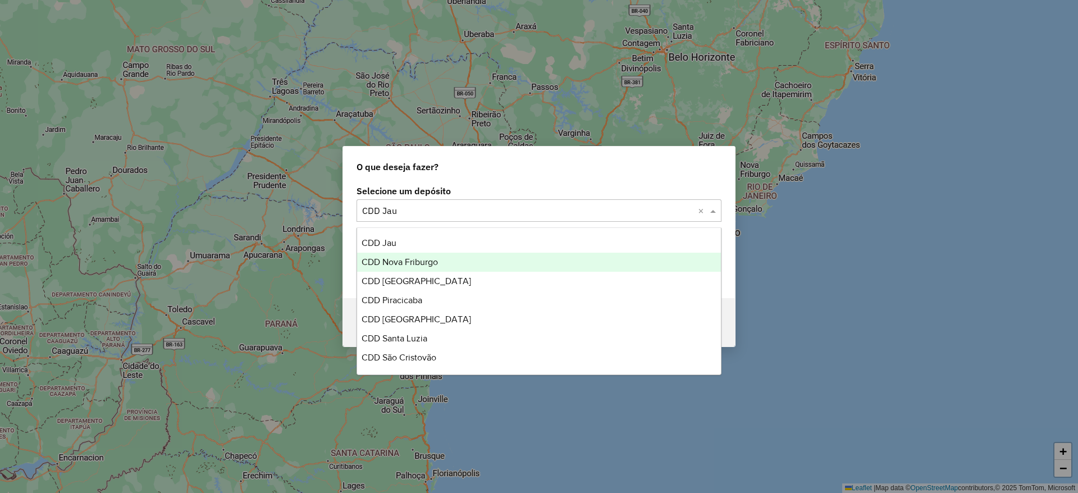
click at [511, 167] on div "O que deseja fazer?" at bounding box center [539, 165] width 392 height 36
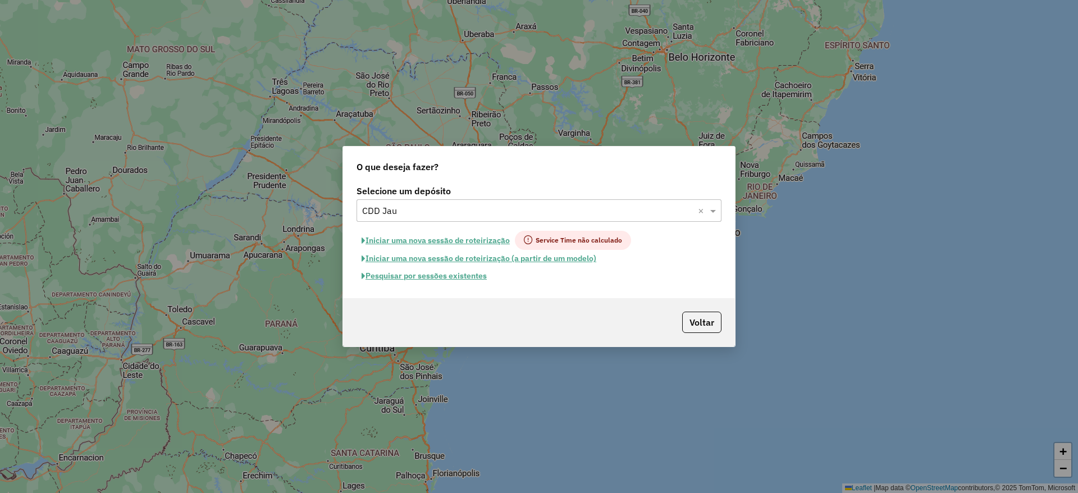
click at [468, 268] on button "Pesquisar por sessões existentes" at bounding box center [424, 275] width 135 height 17
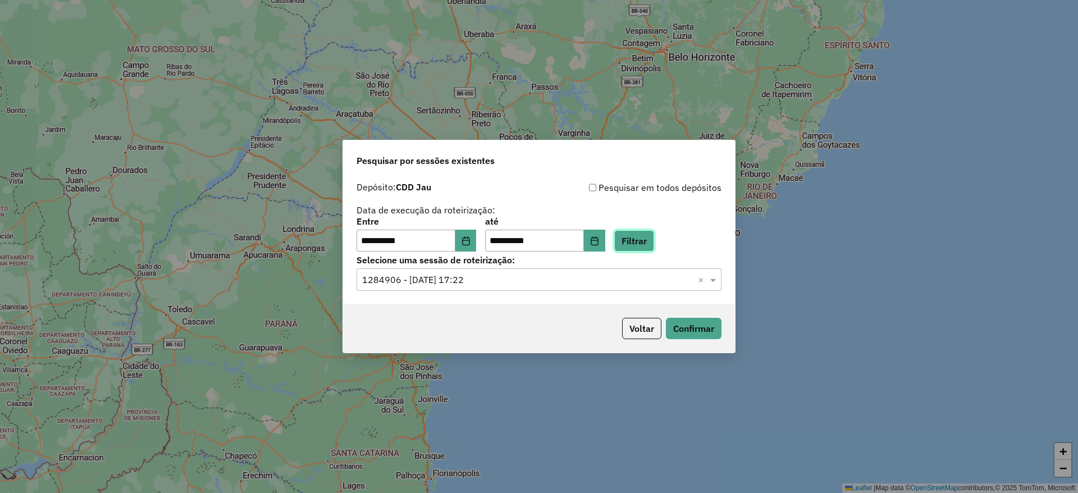
click at [643, 238] on button "Filtrar" at bounding box center [634, 240] width 40 height 21
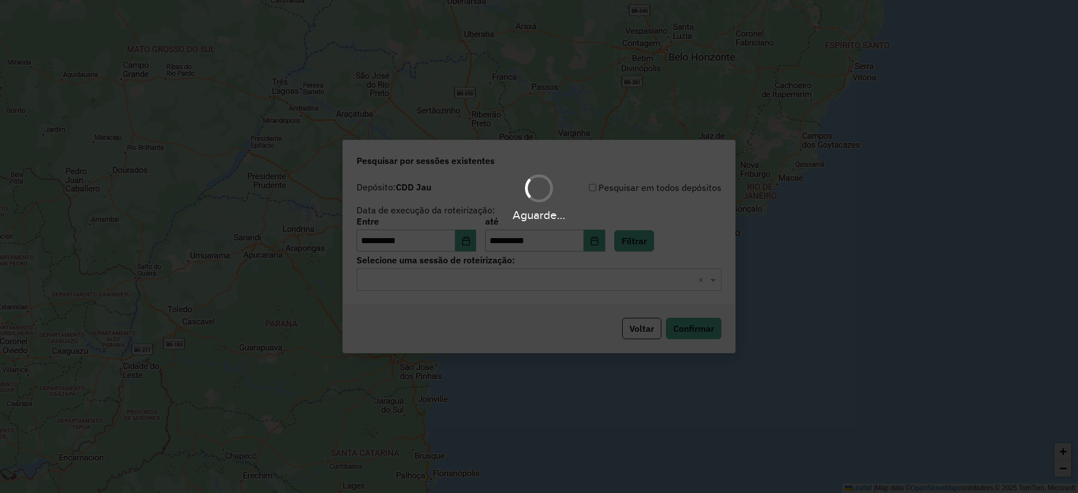
click at [515, 276] on input "text" at bounding box center [527, 279] width 331 height 13
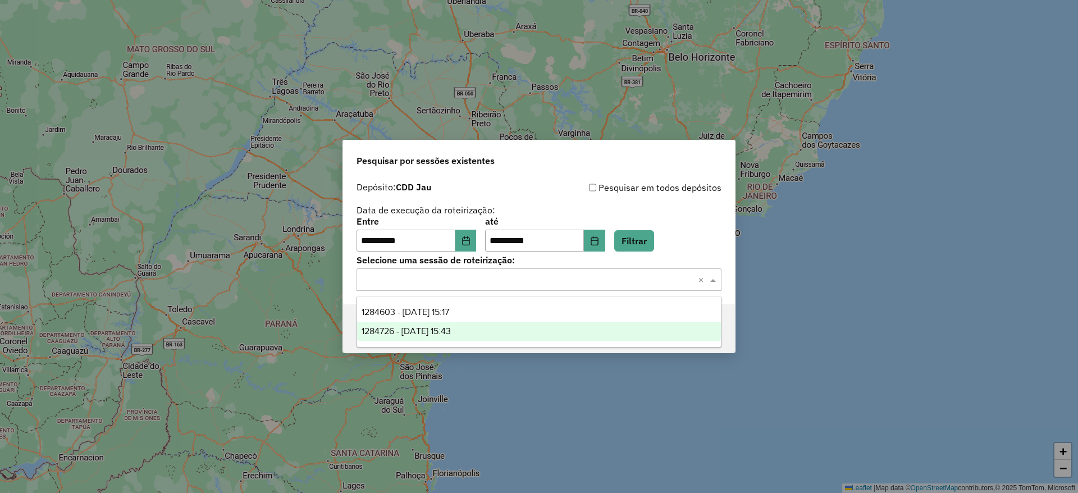
click at [549, 327] on div "1284726 - [DATE] 15:43" at bounding box center [539, 331] width 364 height 19
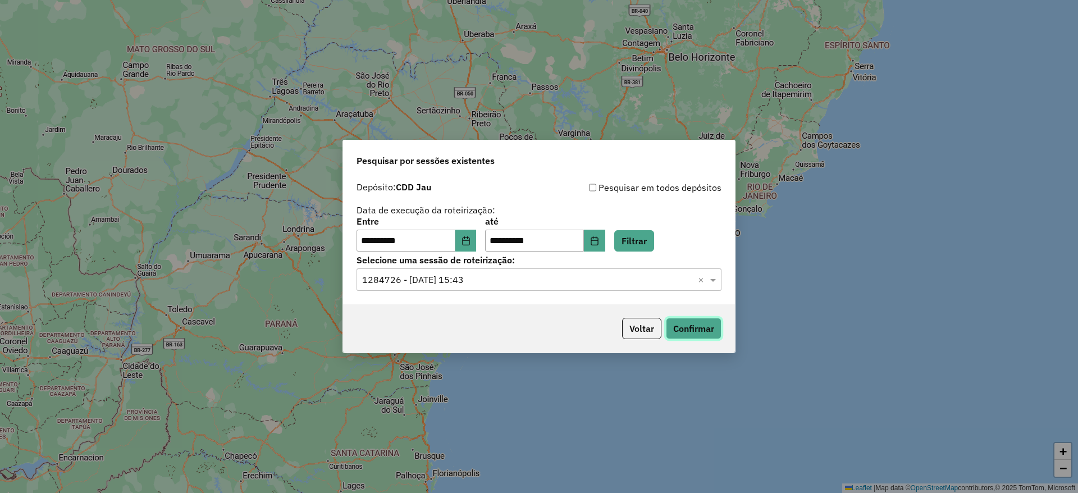
click at [713, 334] on button "Confirmar" at bounding box center [694, 328] width 56 height 21
